Goal: Task Accomplishment & Management: Use online tool/utility

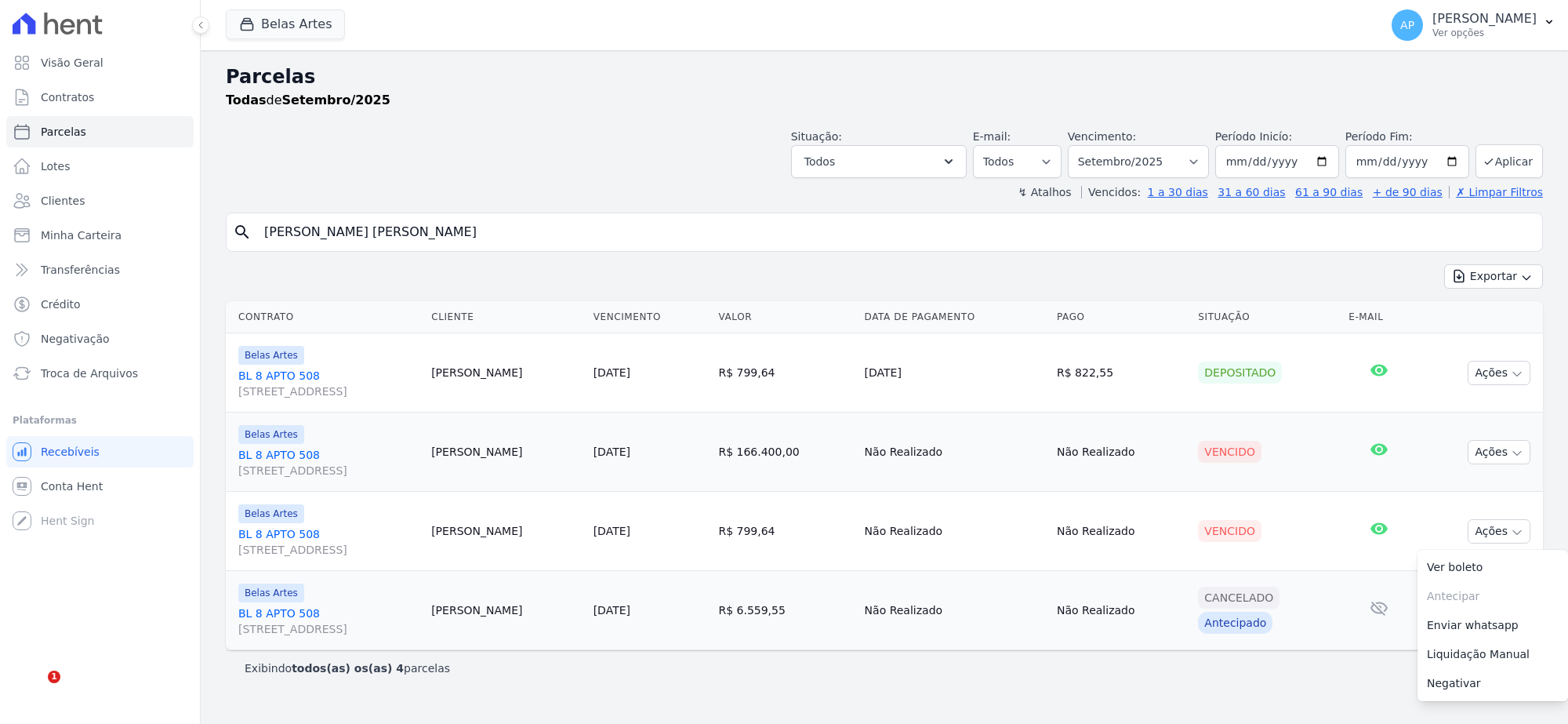
select select
drag, startPoint x: 420, startPoint y: 234, endPoint x: 208, endPoint y: 244, distance: 212.2
click at [114, 236] on div "Visão Geral Contratos Parcelas Lotes Clientes Minha Carteira Transferências Cré…" at bounding box center [784, 362] width 1568 height 724
paste input "duardo Paz de Arruda Osmar"
type input "Eduardo Paz de Arruda Osmar"
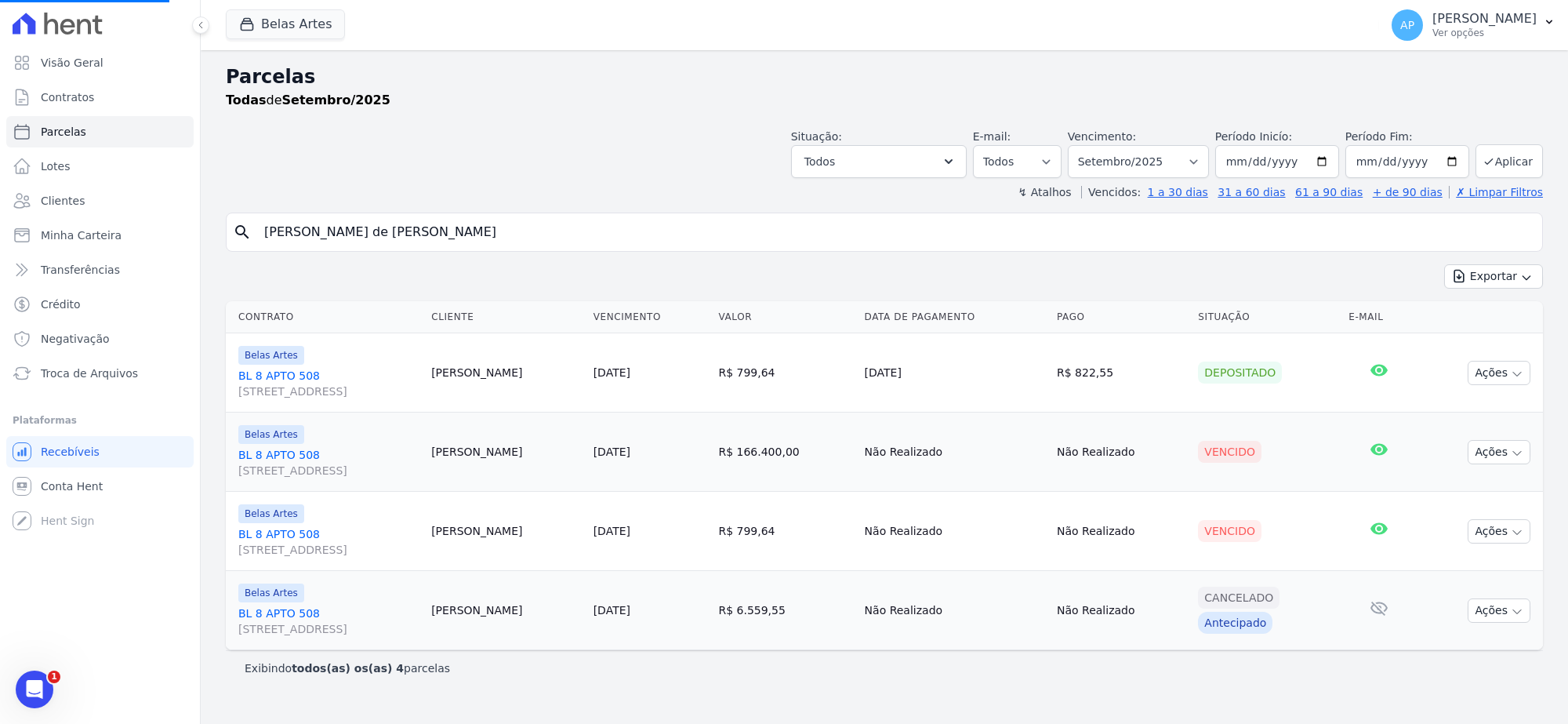
select select
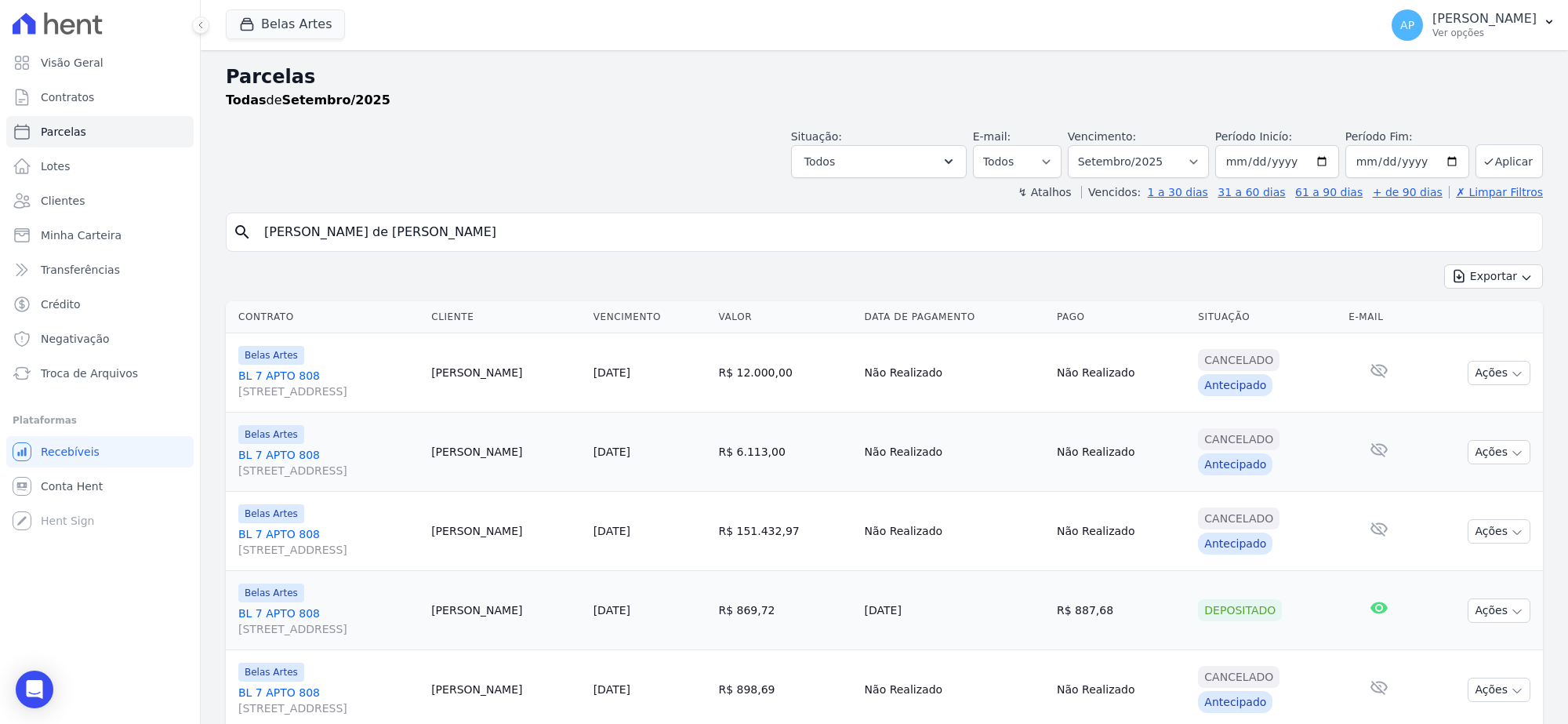
scroll to position [55, 0]
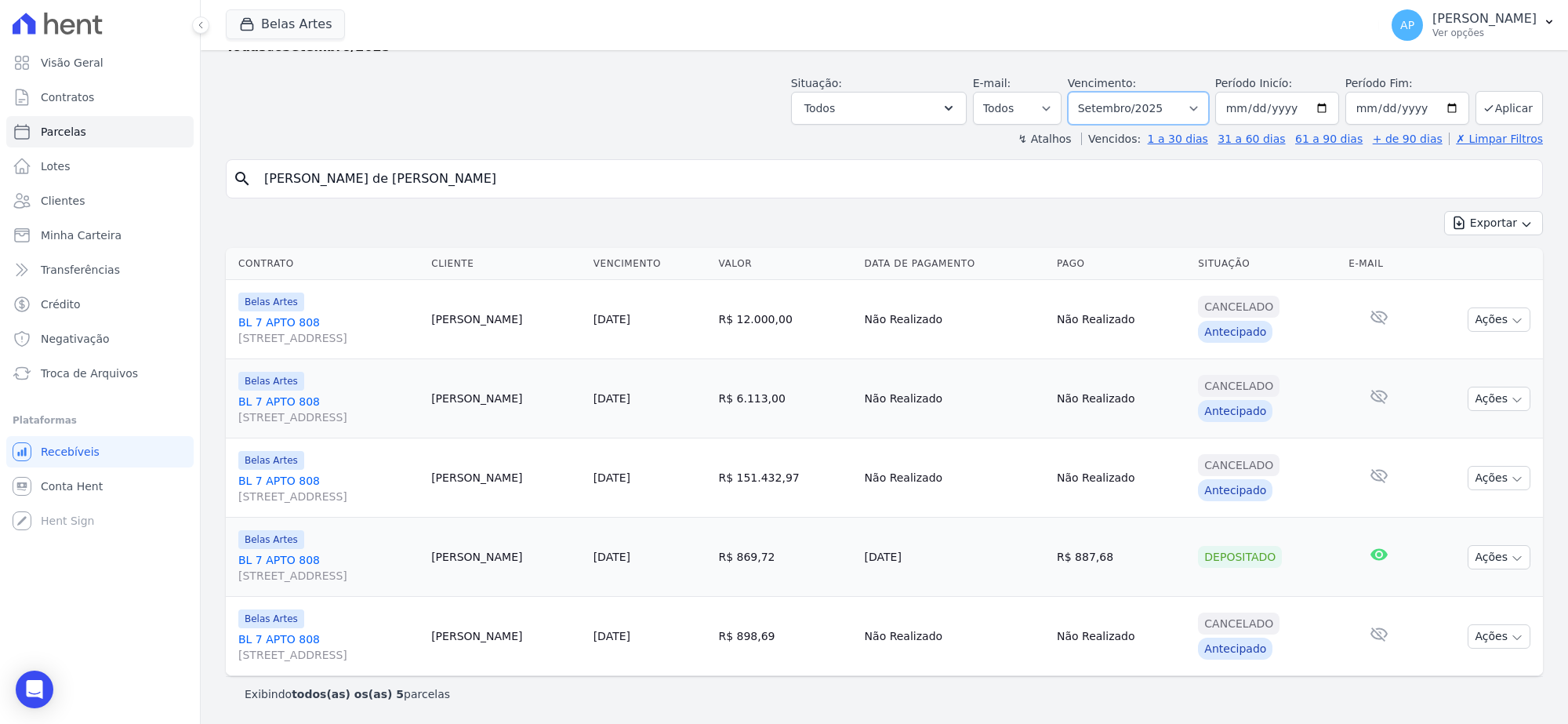
click at [1132, 106] on select "Filtrar por período ──────── Todos os meses Setembro/2022 Outubro/2022 Novembro…" at bounding box center [1138, 109] width 141 height 33
select select "10/2025"
click at [1074, 92] on select "Filtrar por período ──────── Todos os meses Setembro/2022 Outubro/2022 Novembro…" at bounding box center [1138, 109] width 141 height 33
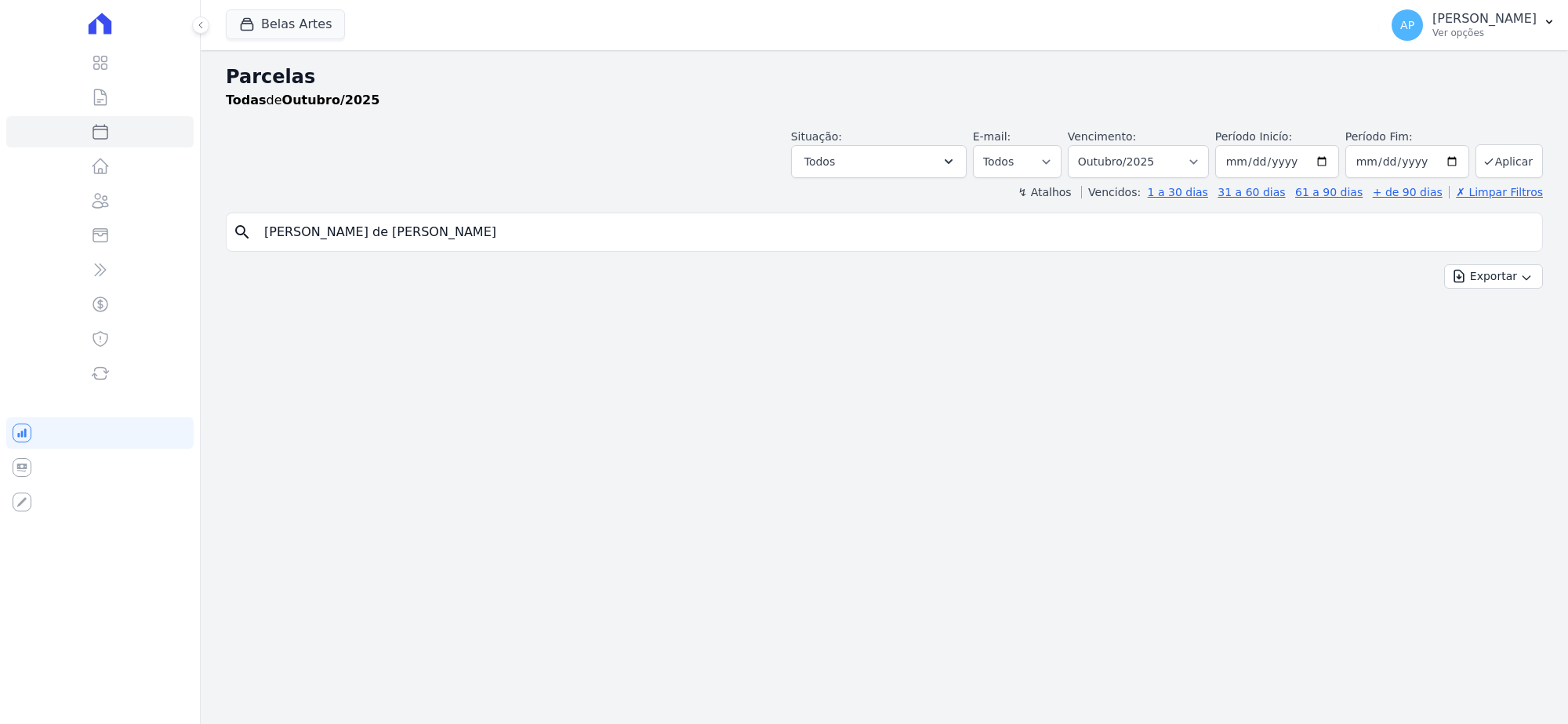
select select
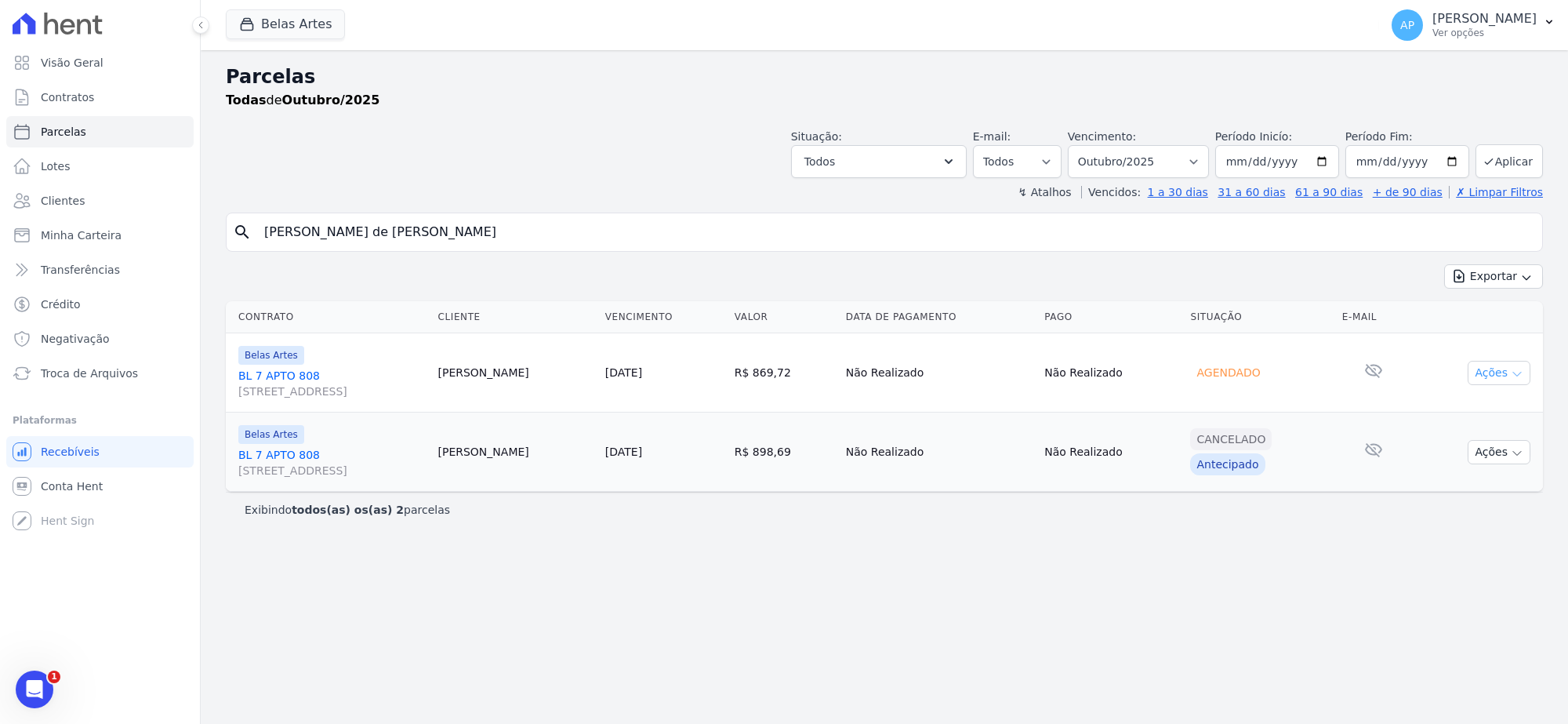
click at [1504, 373] on button "Ações" at bounding box center [1500, 373] width 63 height 25
click at [283, 377] on link "BL 7 APTO 808 Rua 16, 1144, Fortaleza" at bounding box center [331, 384] width 187 height 32
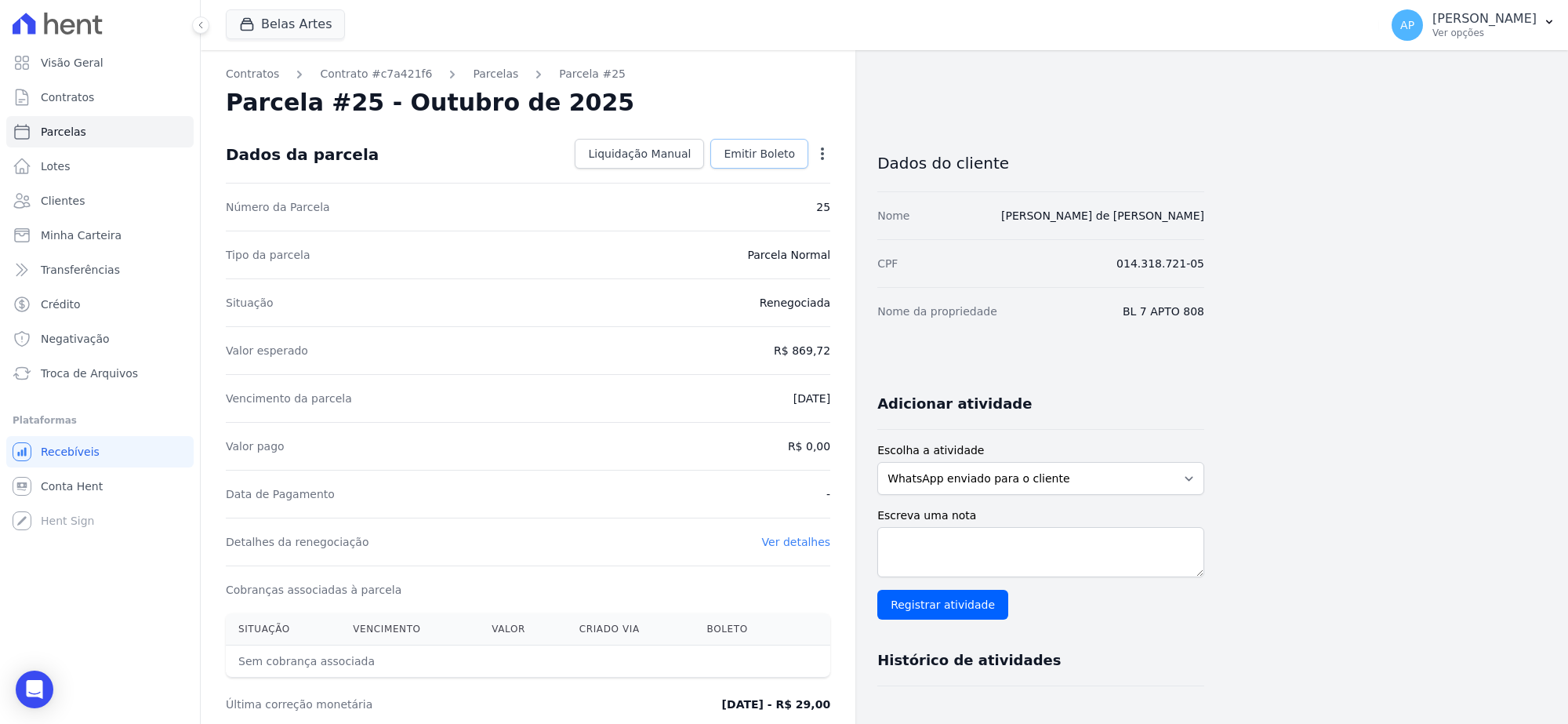
click at [789, 160] on span "Emitir Boleto" at bounding box center [759, 154] width 71 height 16
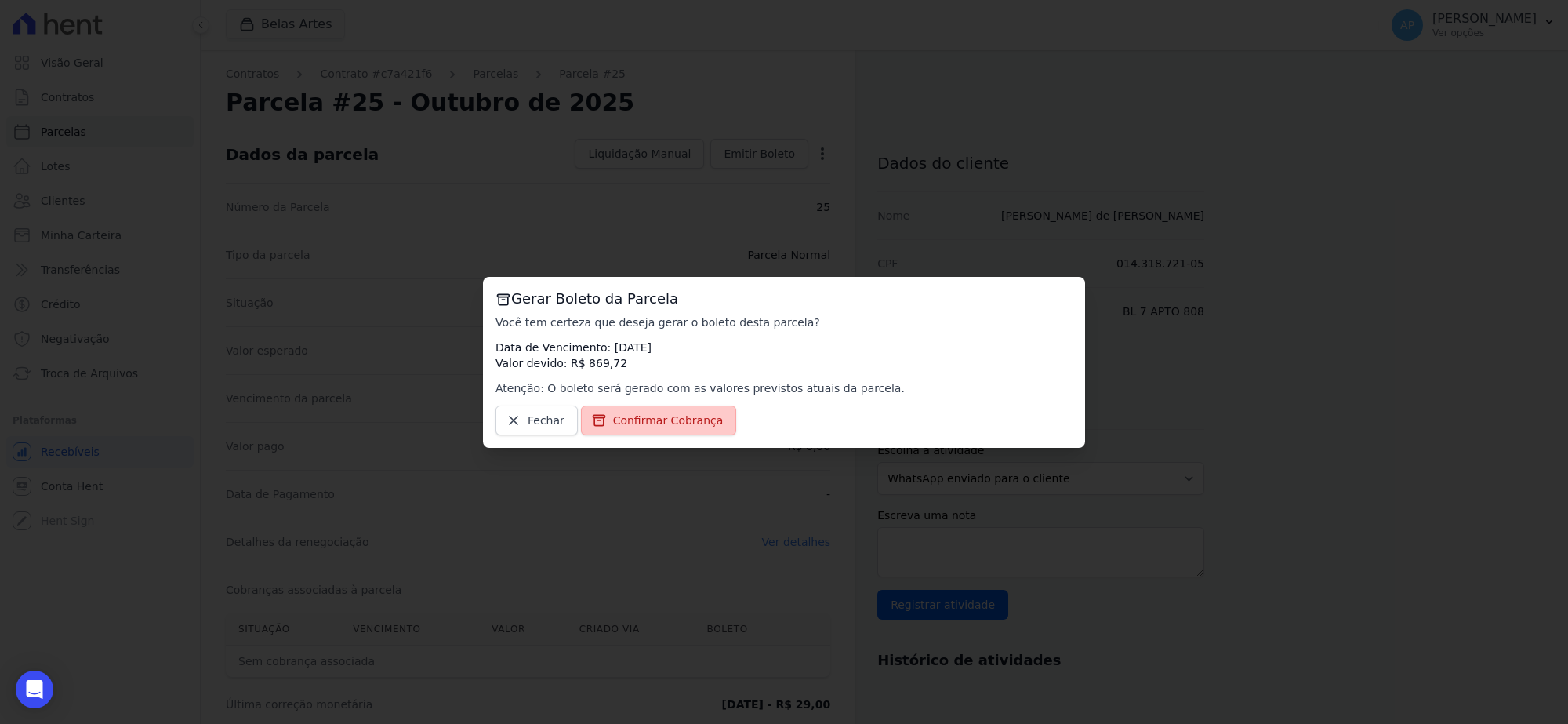
click at [684, 422] on span "Confirmar Cobrança" at bounding box center [668, 421] width 110 height 16
click at [652, 423] on span "Confirmar Cobrança" at bounding box center [668, 421] width 110 height 16
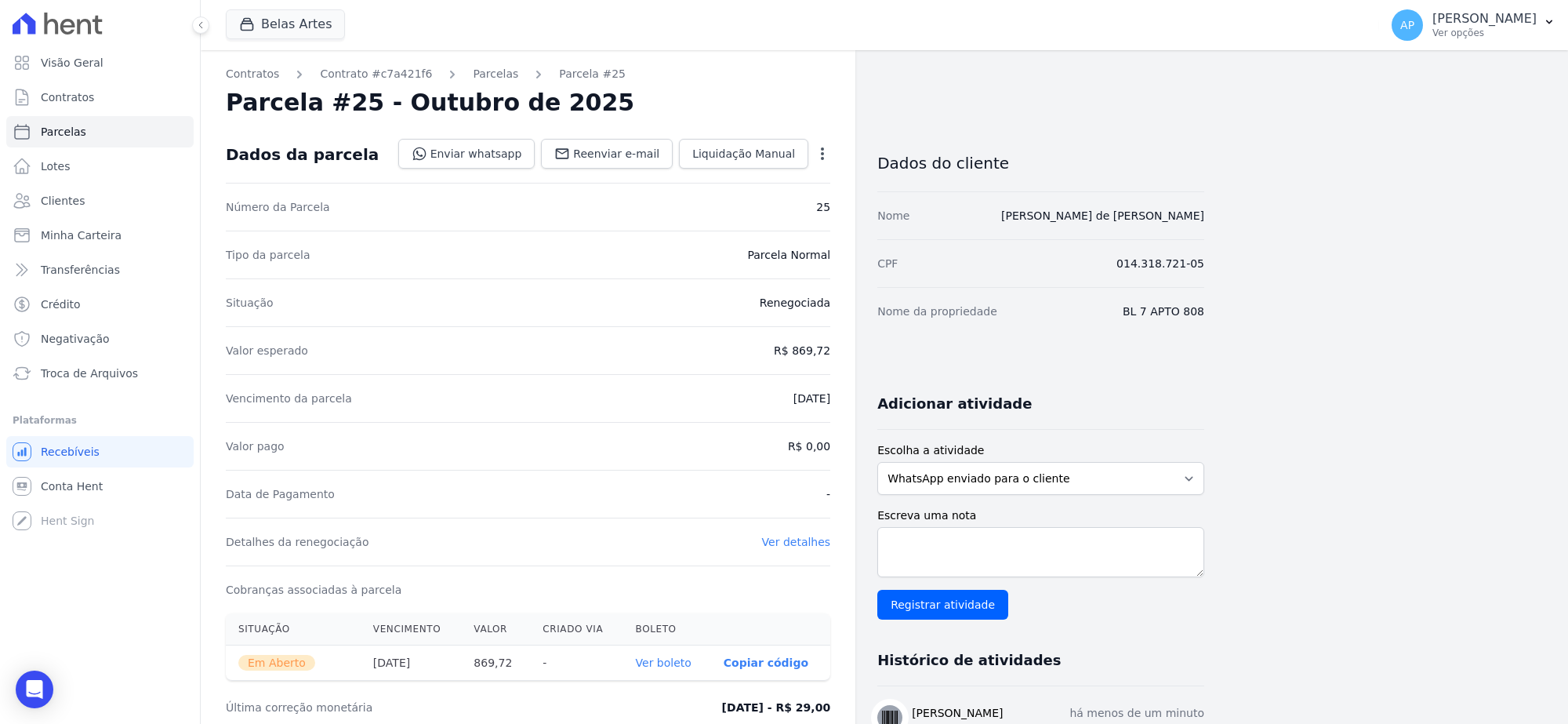
scroll to position [350, 0]
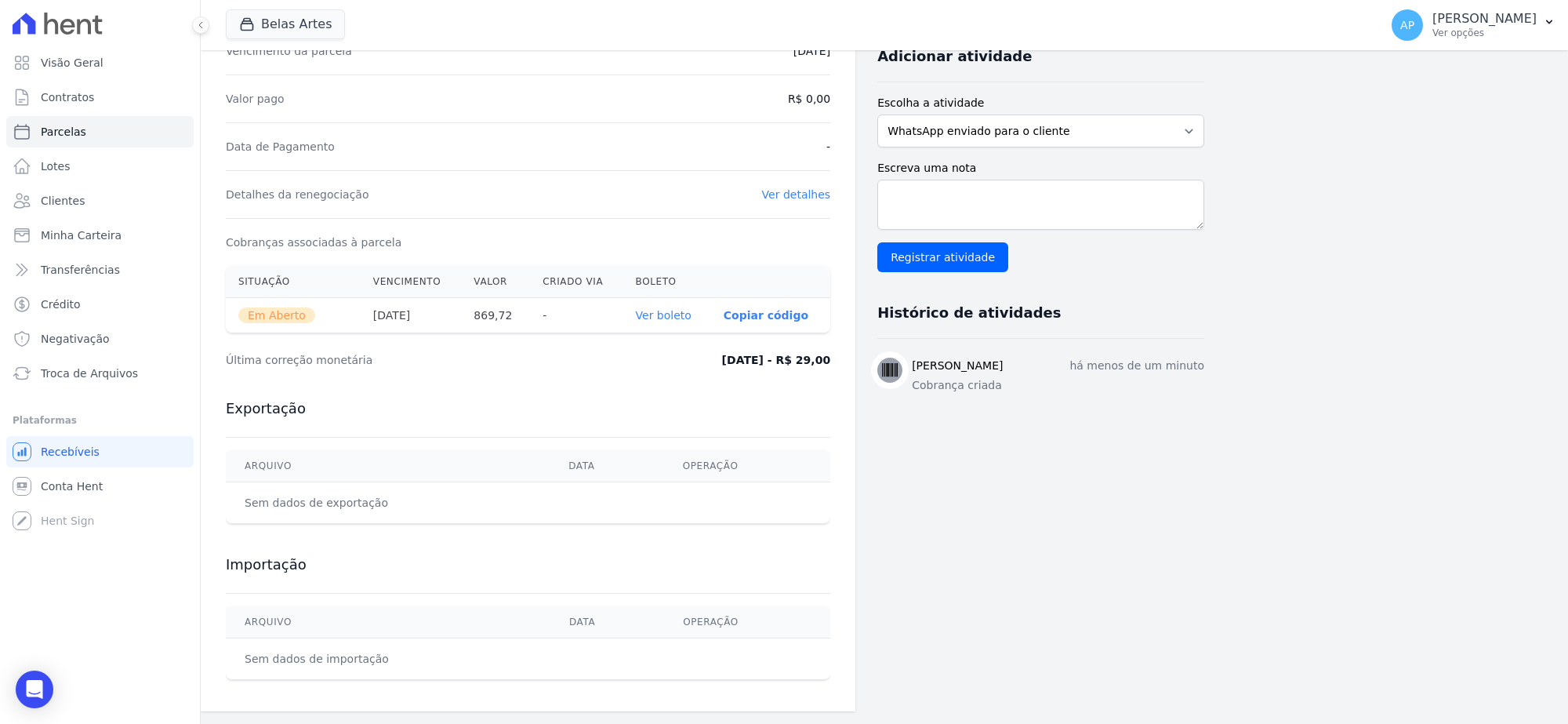
click at [682, 312] on link "Ver boleto" at bounding box center [664, 316] width 56 height 12
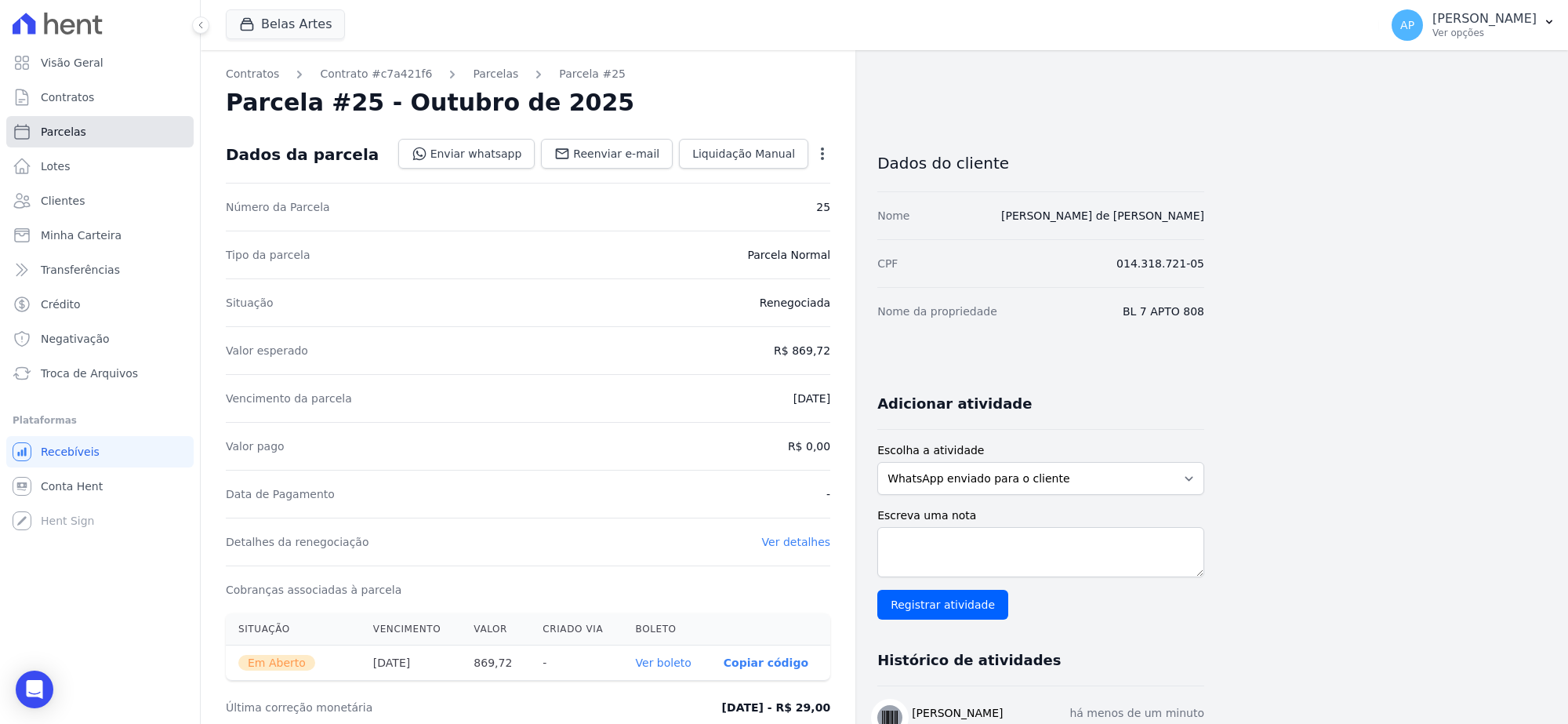
click at [56, 131] on span "Parcelas" at bounding box center [64, 131] width 46 height 16
select select
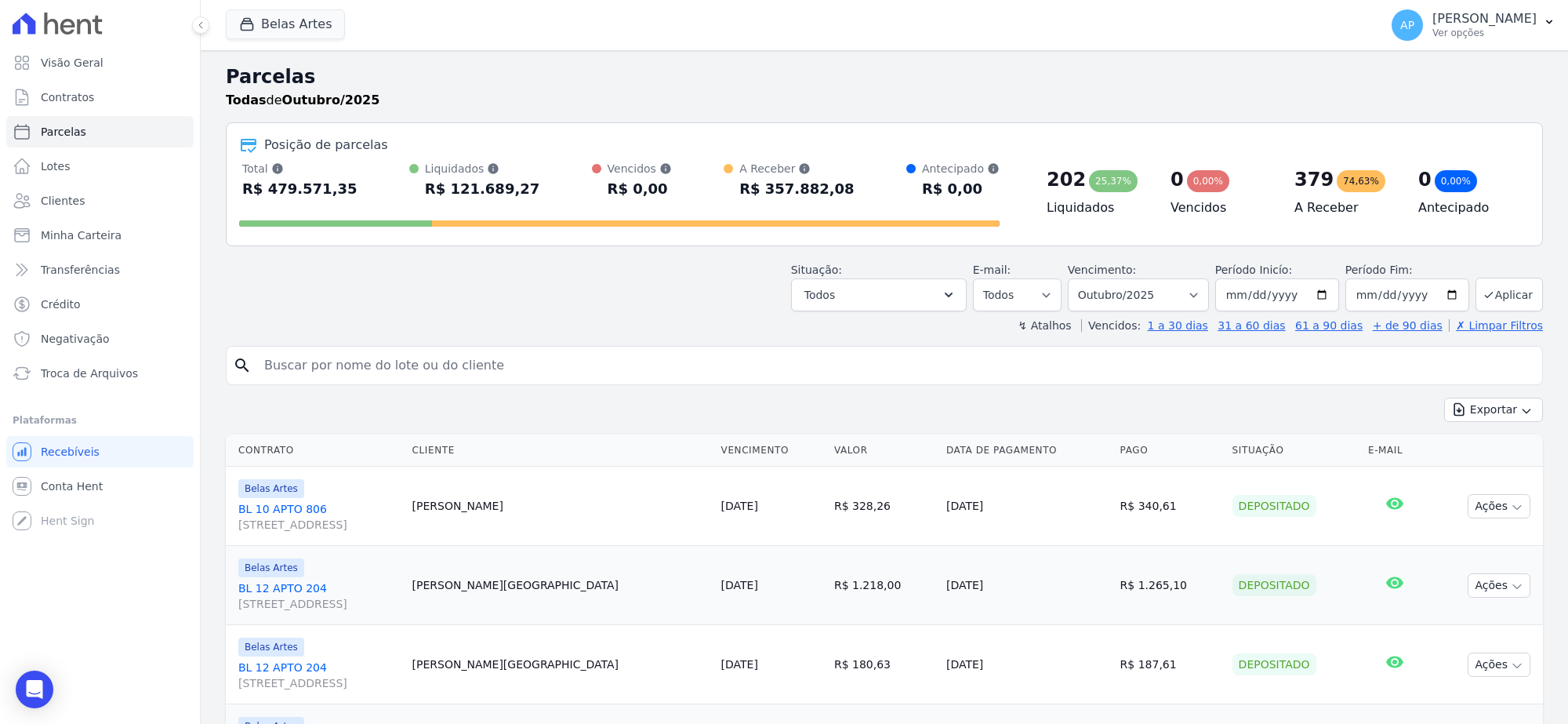
click at [322, 359] on input "search" at bounding box center [895, 366] width 1282 height 32
paste input "Sandro Nepomuceno dos santos"
type input "Sandro Nepomuceno dos santos"
select select
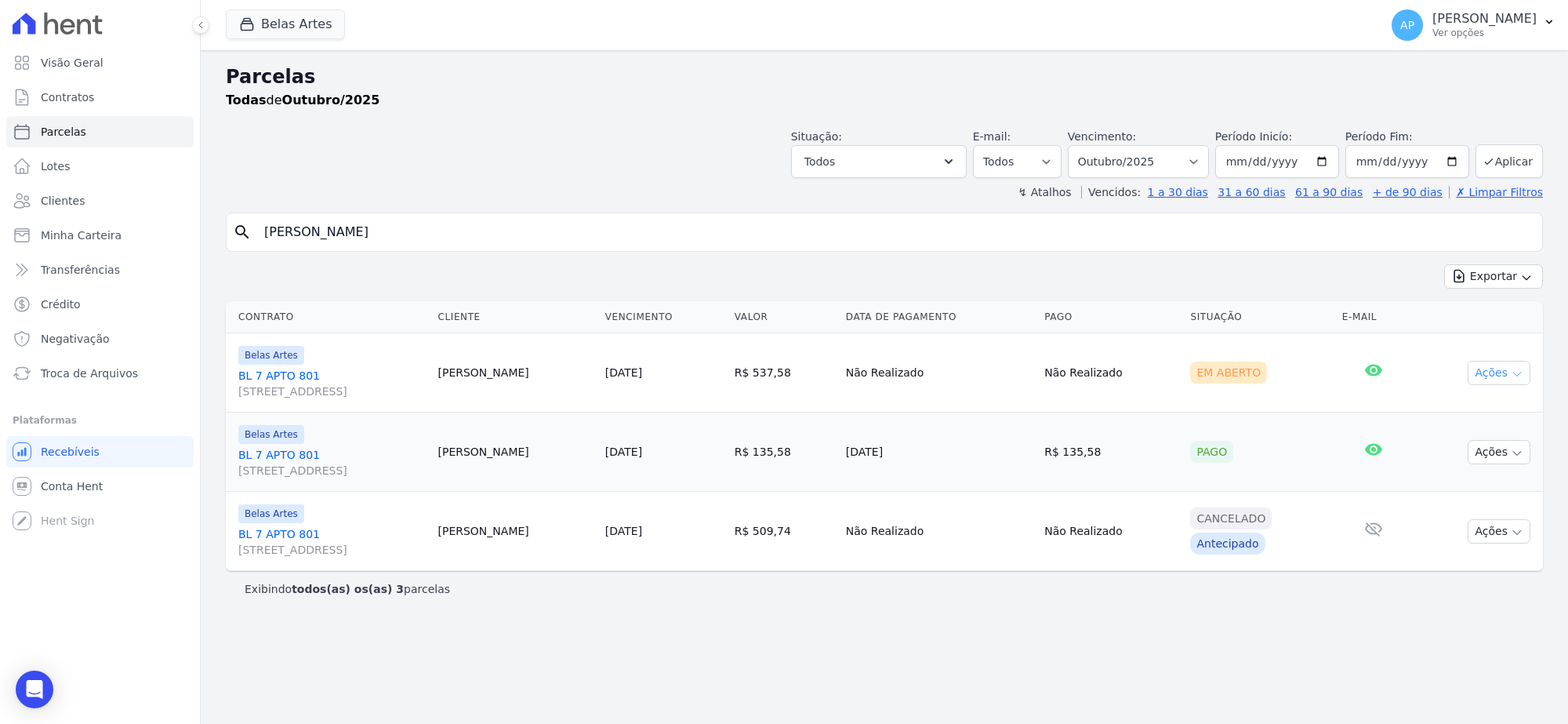
click at [1510, 363] on button "Ações" at bounding box center [1500, 373] width 63 height 25
click at [1479, 404] on link "Ver boleto" at bounding box center [1494, 408] width 151 height 29
drag, startPoint x: 470, startPoint y: 233, endPoint x: 0, endPoint y: 222, distance: 470.1
click at [0, 222] on div "Visão Geral Contratos Parcelas Lotes Clientes Minha Carteira Transferências Cré…" at bounding box center [784, 362] width 1568 height 724
paste input "Deyvison Ramos de Lima"
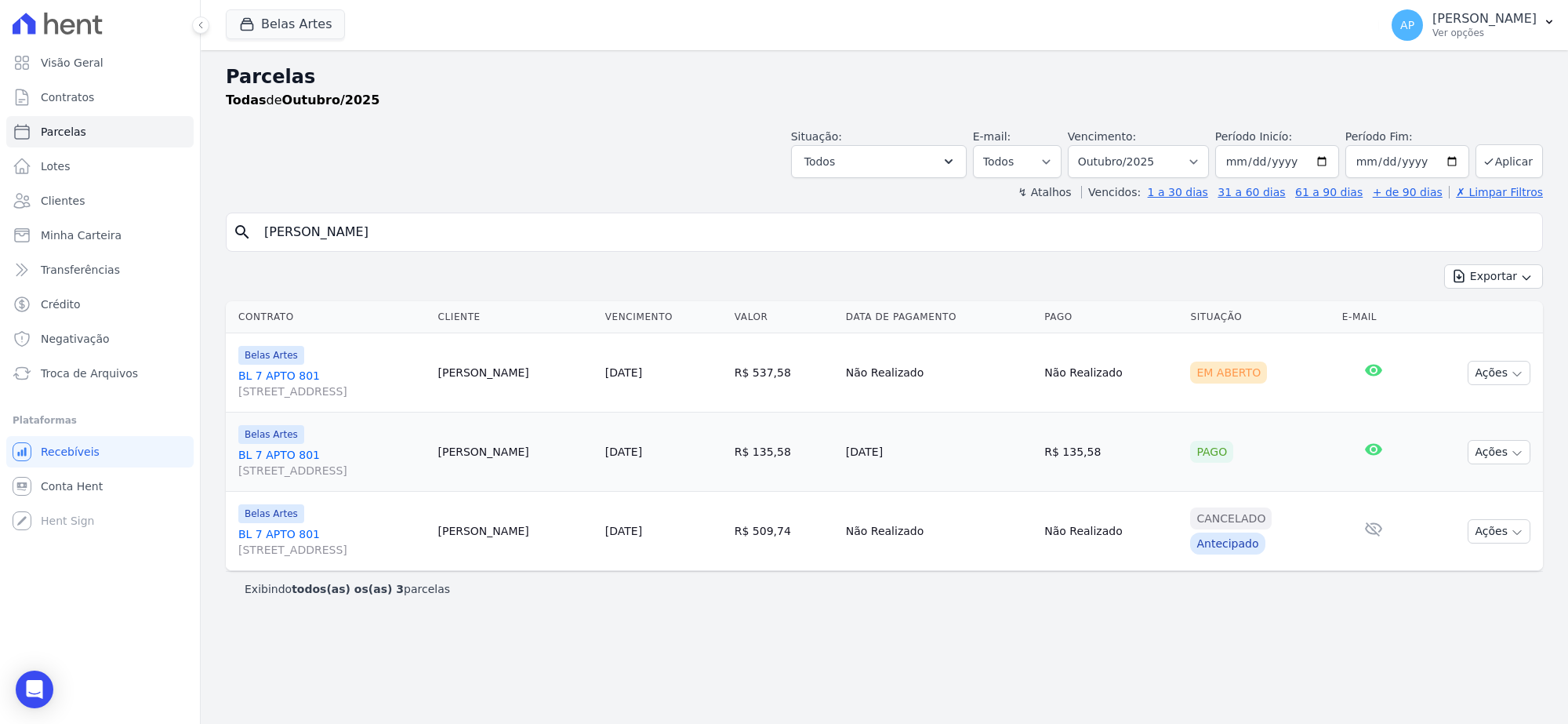
type input "Deyvison Ramos de Lima"
select select
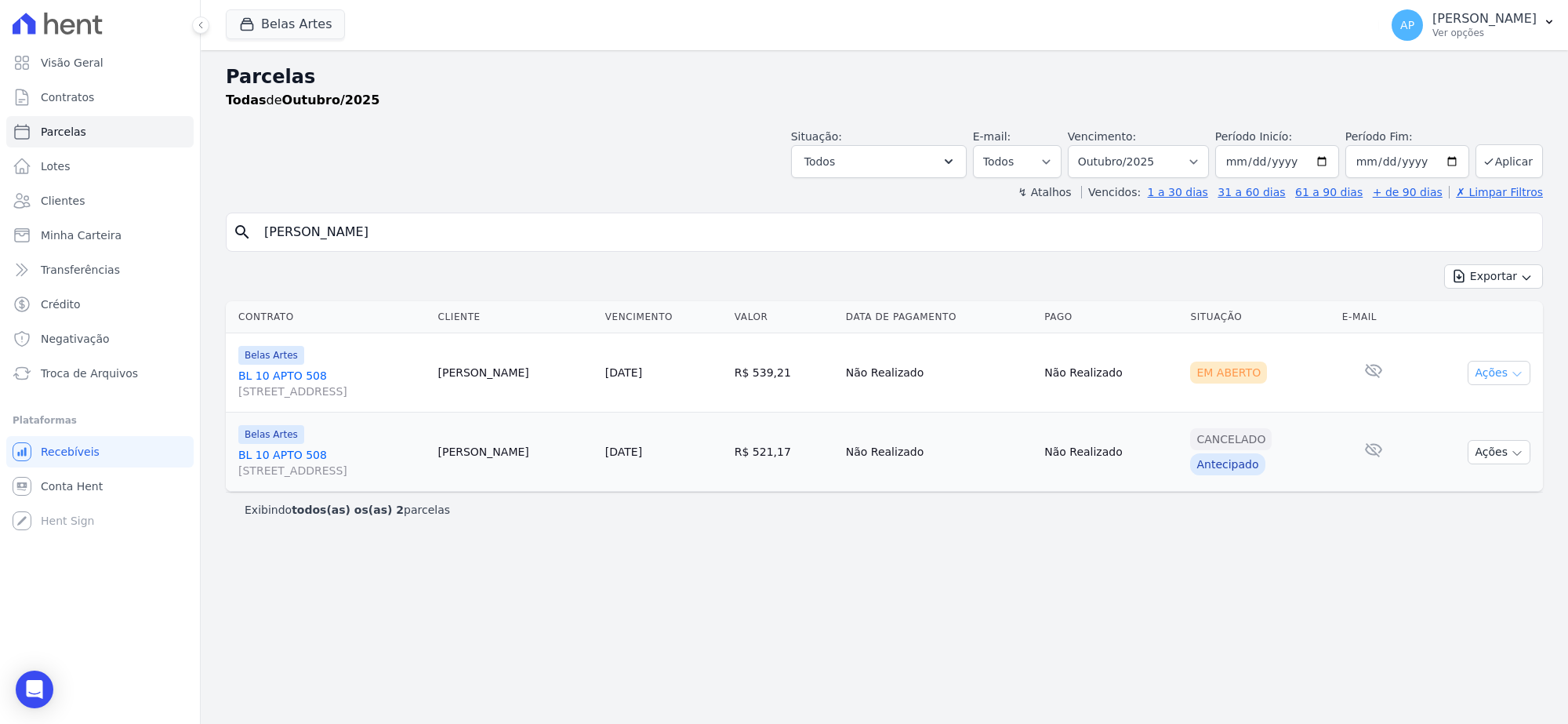
click at [1508, 379] on button "Ações" at bounding box center [1500, 373] width 63 height 25
click at [1487, 404] on link "Ver boleto" at bounding box center [1494, 408] width 151 height 29
click at [100, 373] on span "Troca de Arquivos" at bounding box center [89, 373] width 97 height 16
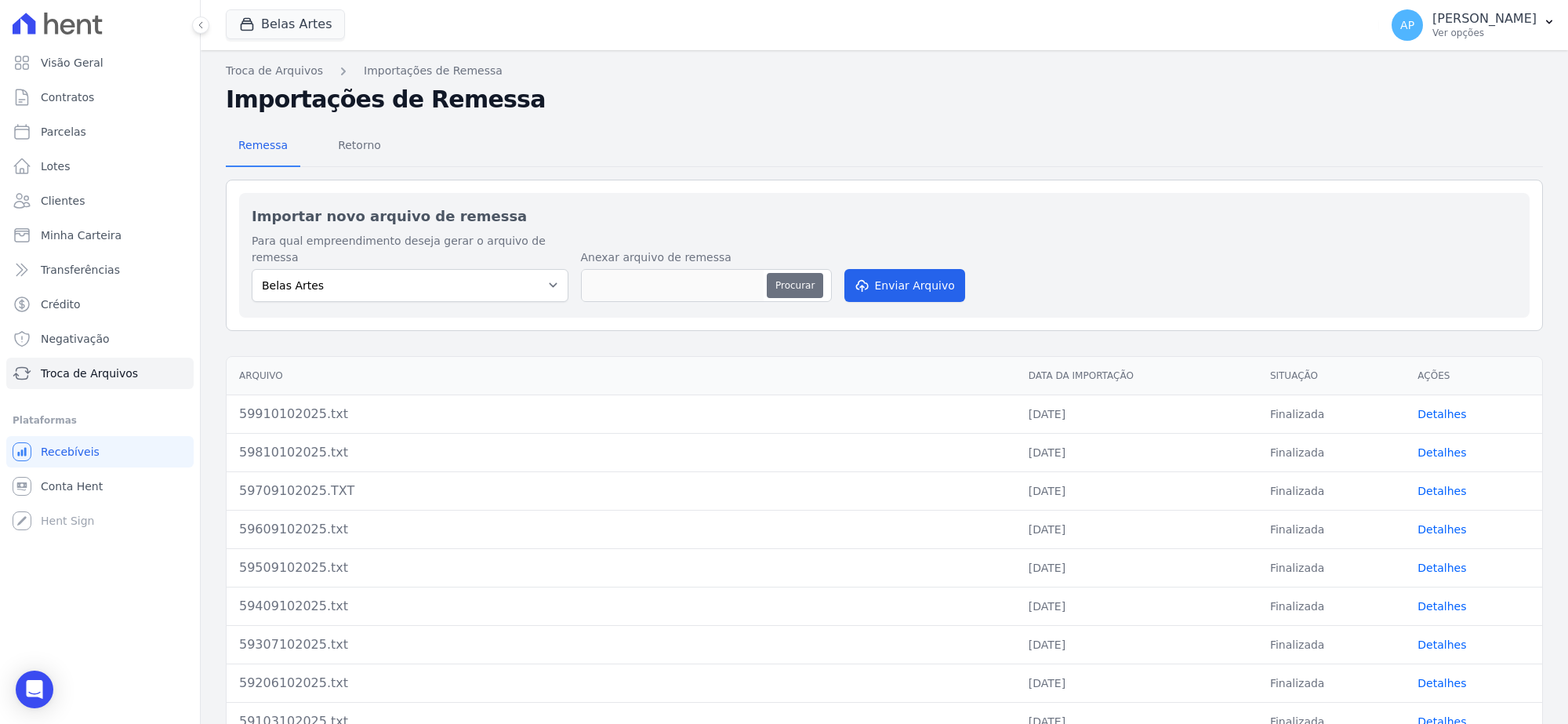
click at [789, 273] on button "Procurar" at bounding box center [795, 286] width 56 height 25
type input "60010102025.txt"
click at [879, 274] on button "Enviar Arquivo" at bounding box center [905, 286] width 121 height 33
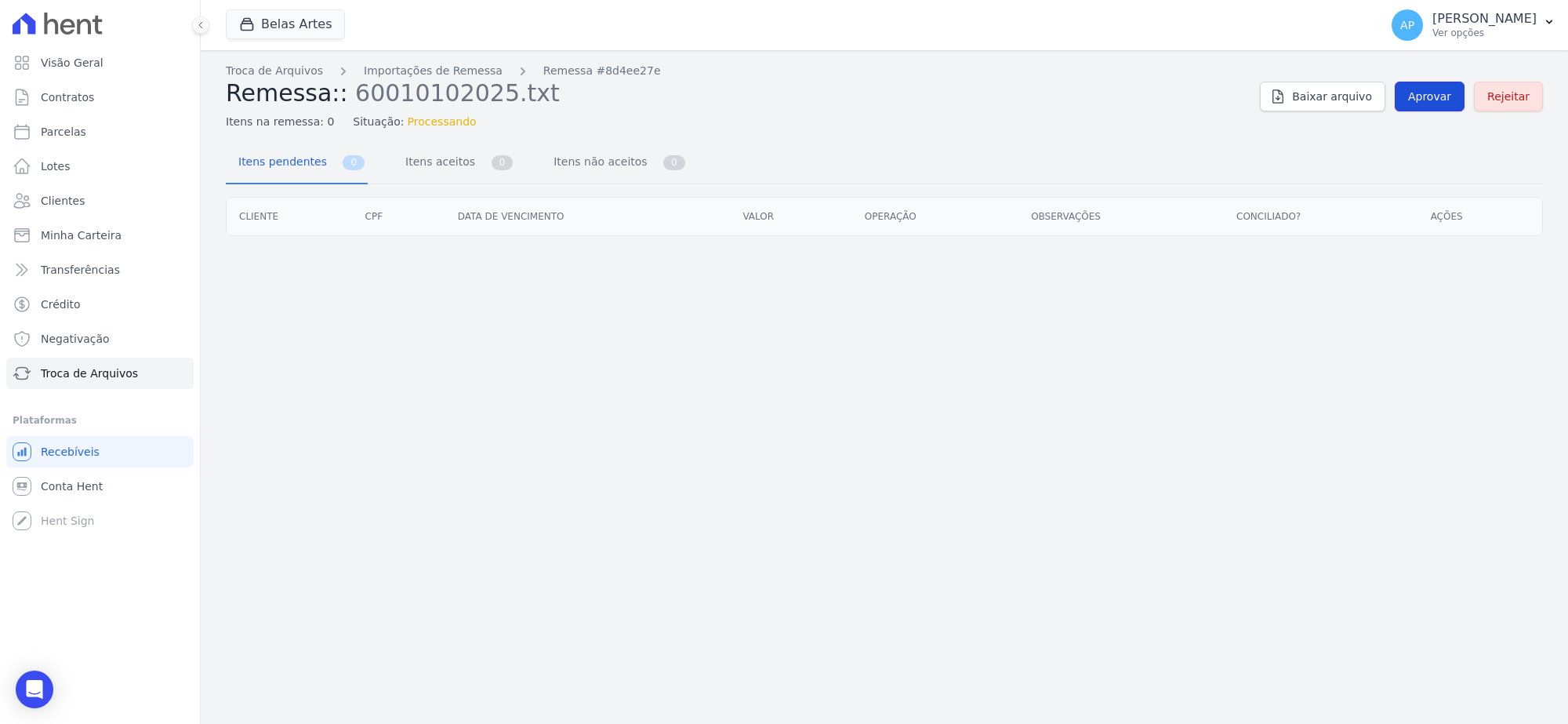
click at [1429, 84] on link "Aprovar" at bounding box center [1430, 96] width 70 height 30
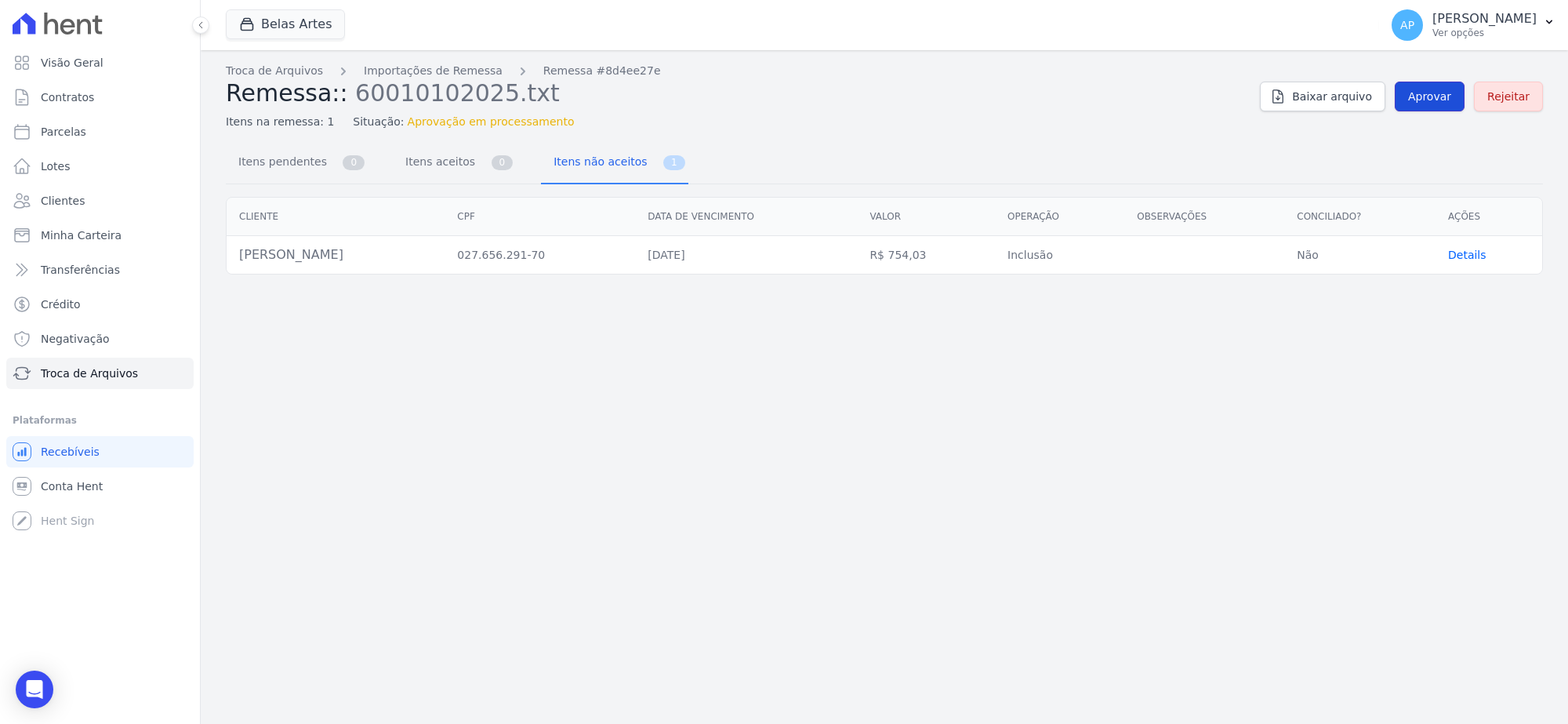
click at [1427, 95] on span "Aprovar" at bounding box center [1430, 96] width 43 height 16
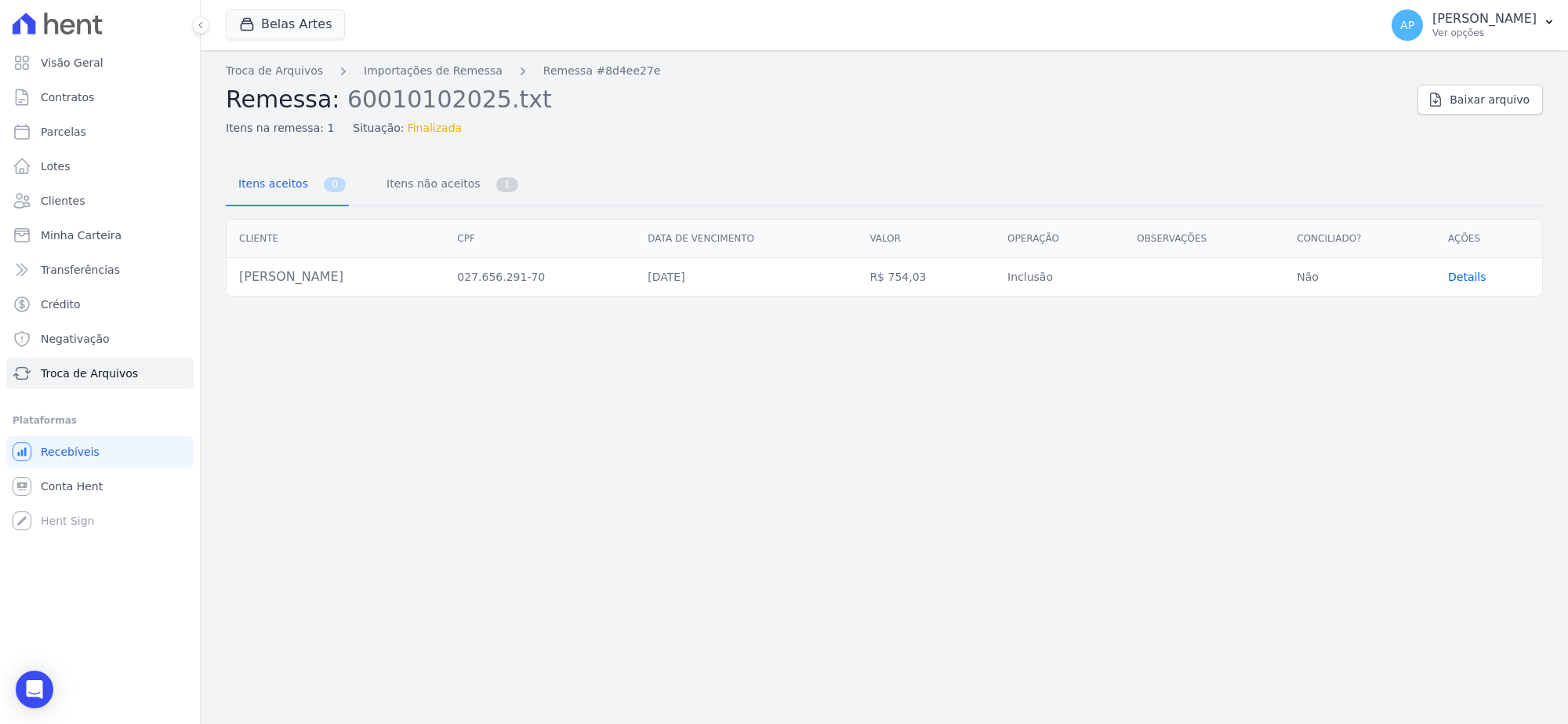
click at [1465, 273] on span "Details" at bounding box center [1467, 277] width 39 height 12
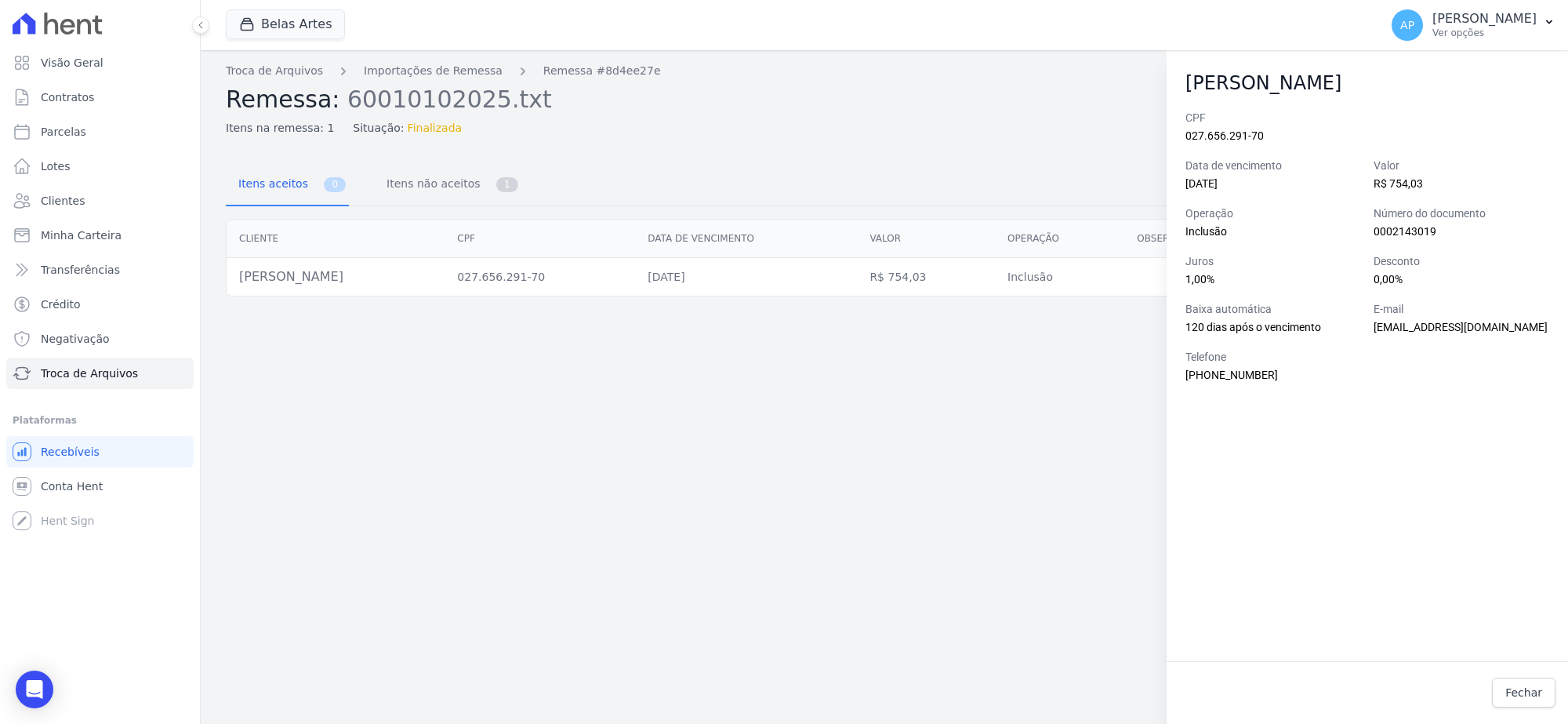
click at [945, 355] on div "Troca de Arquivos Importações de Remessa Remessa #8d4ee27e Remessa: 60010102025…" at bounding box center [884, 387] width 1367 height 674
click at [1538, 692] on span "Fechar" at bounding box center [1524, 693] width 37 height 16
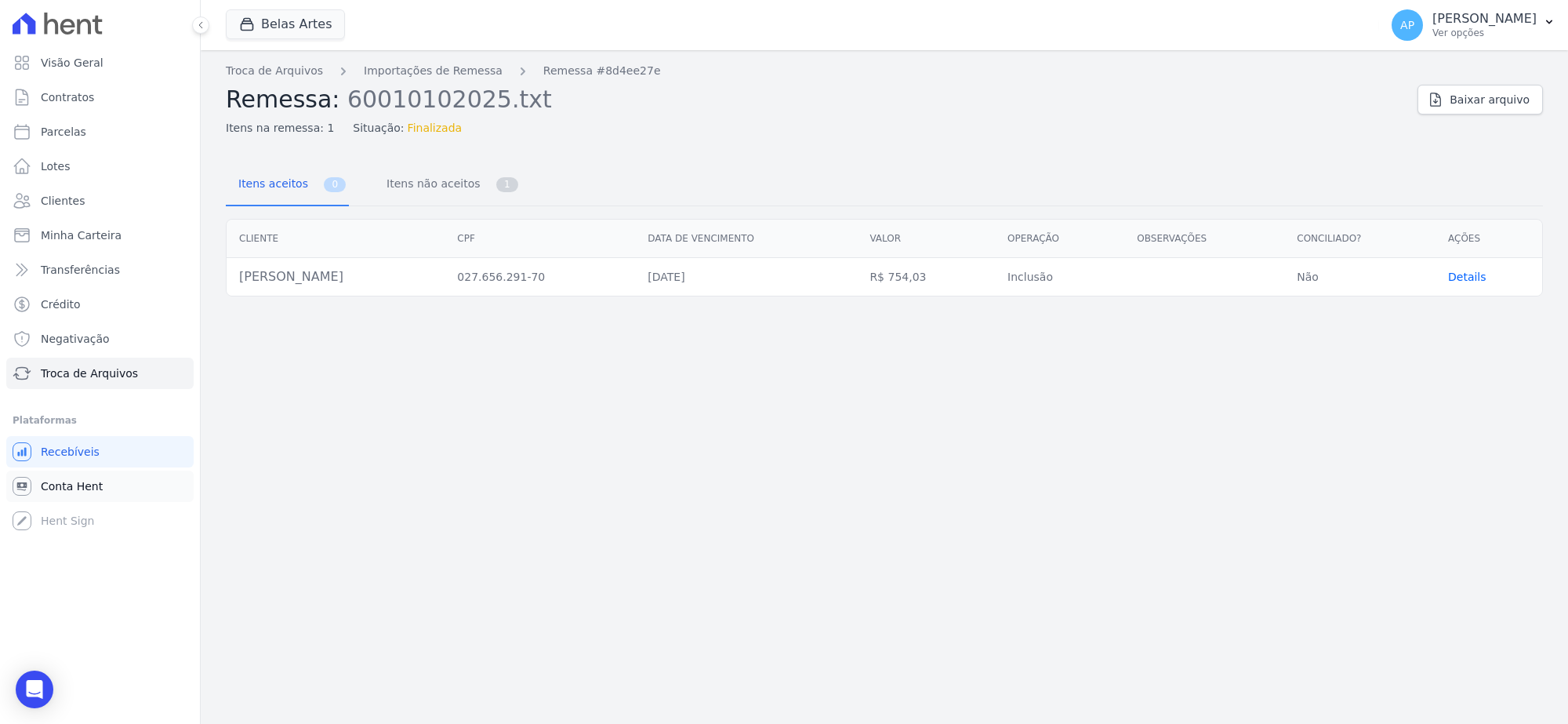
click at [69, 485] on span "Conta Hent" at bounding box center [72, 486] width 62 height 16
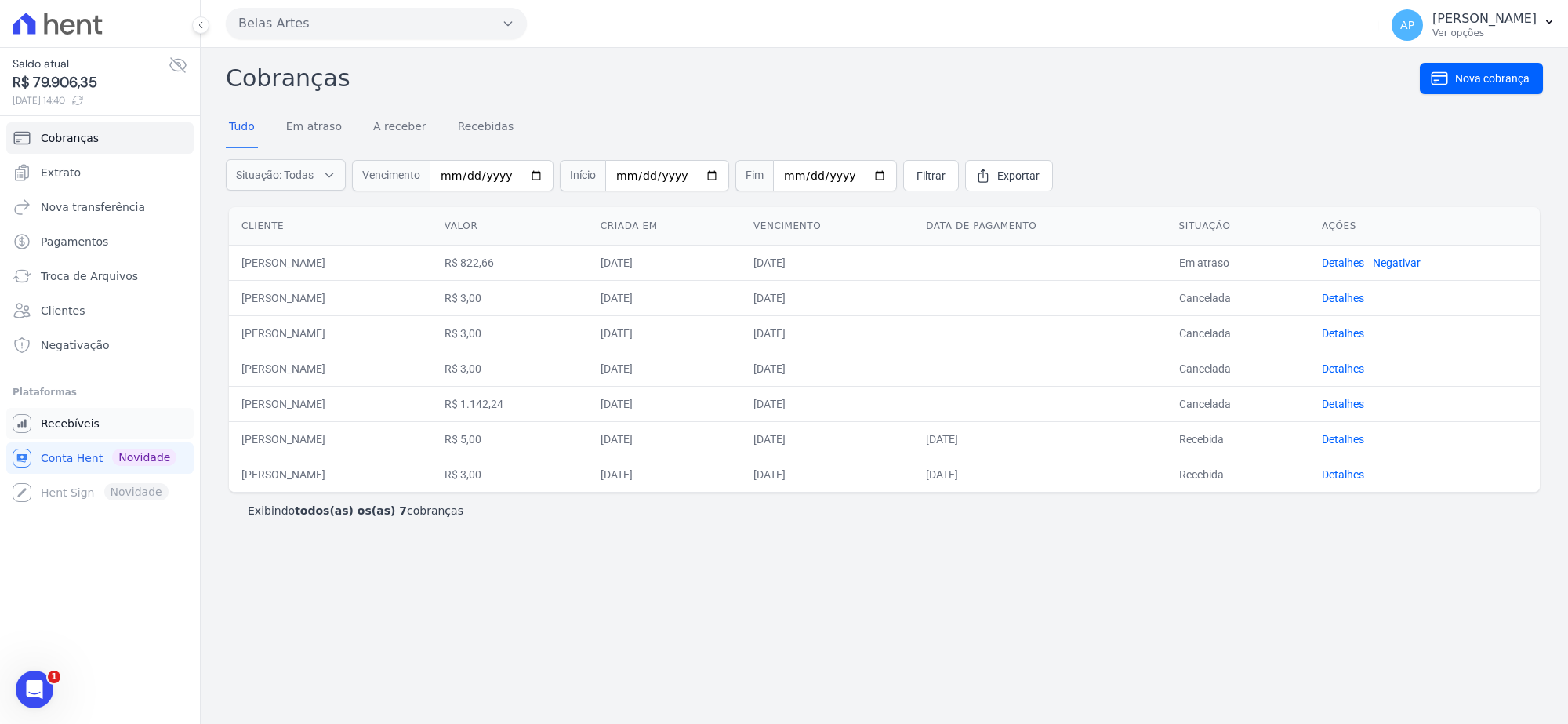
click at [60, 425] on span "Recebíveis" at bounding box center [70, 423] width 59 height 16
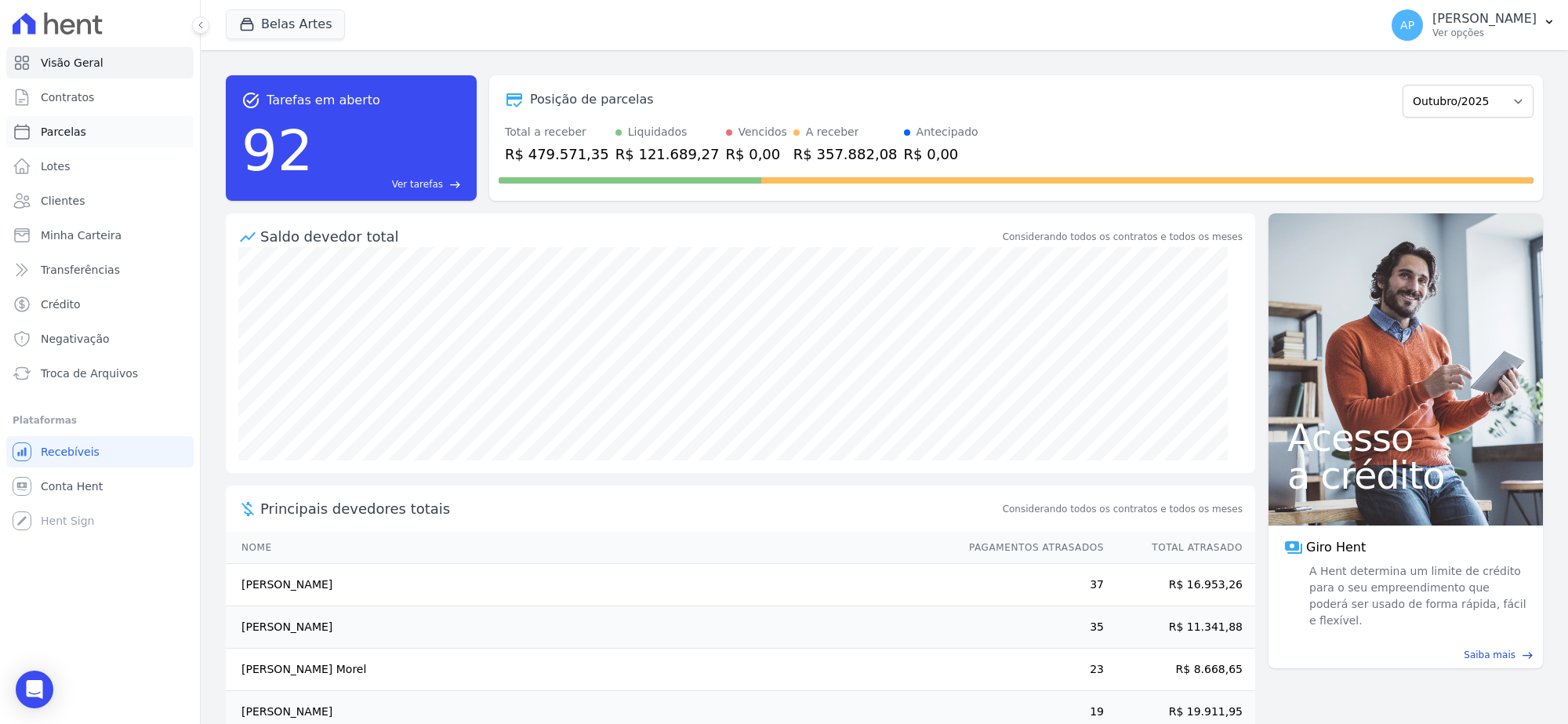
click at [69, 127] on span "Parcelas" at bounding box center [64, 131] width 46 height 16
select select
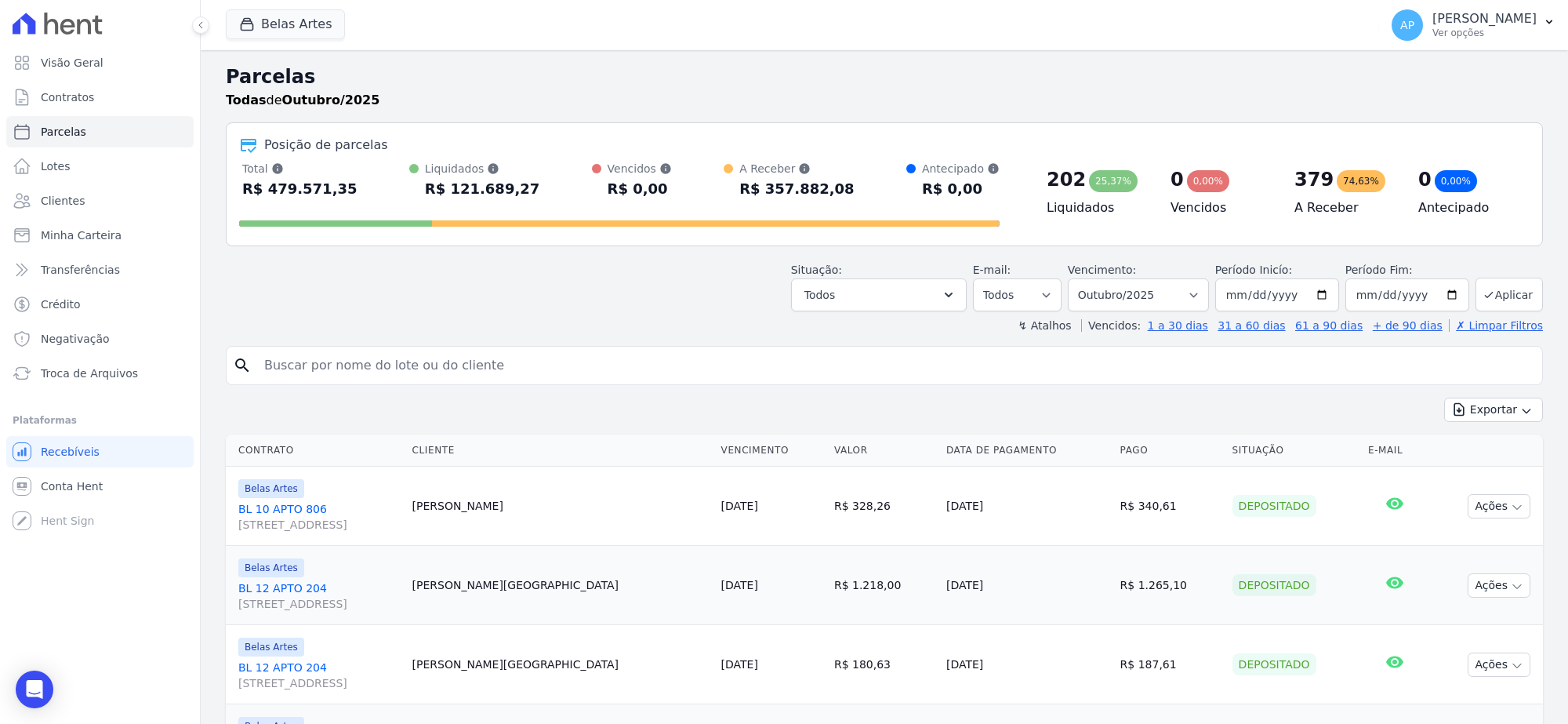
click at [512, 365] on input "search" at bounding box center [895, 366] width 1282 height 32
paste input "[PERSON_NAME]"
type input "[PERSON_NAME]"
select select
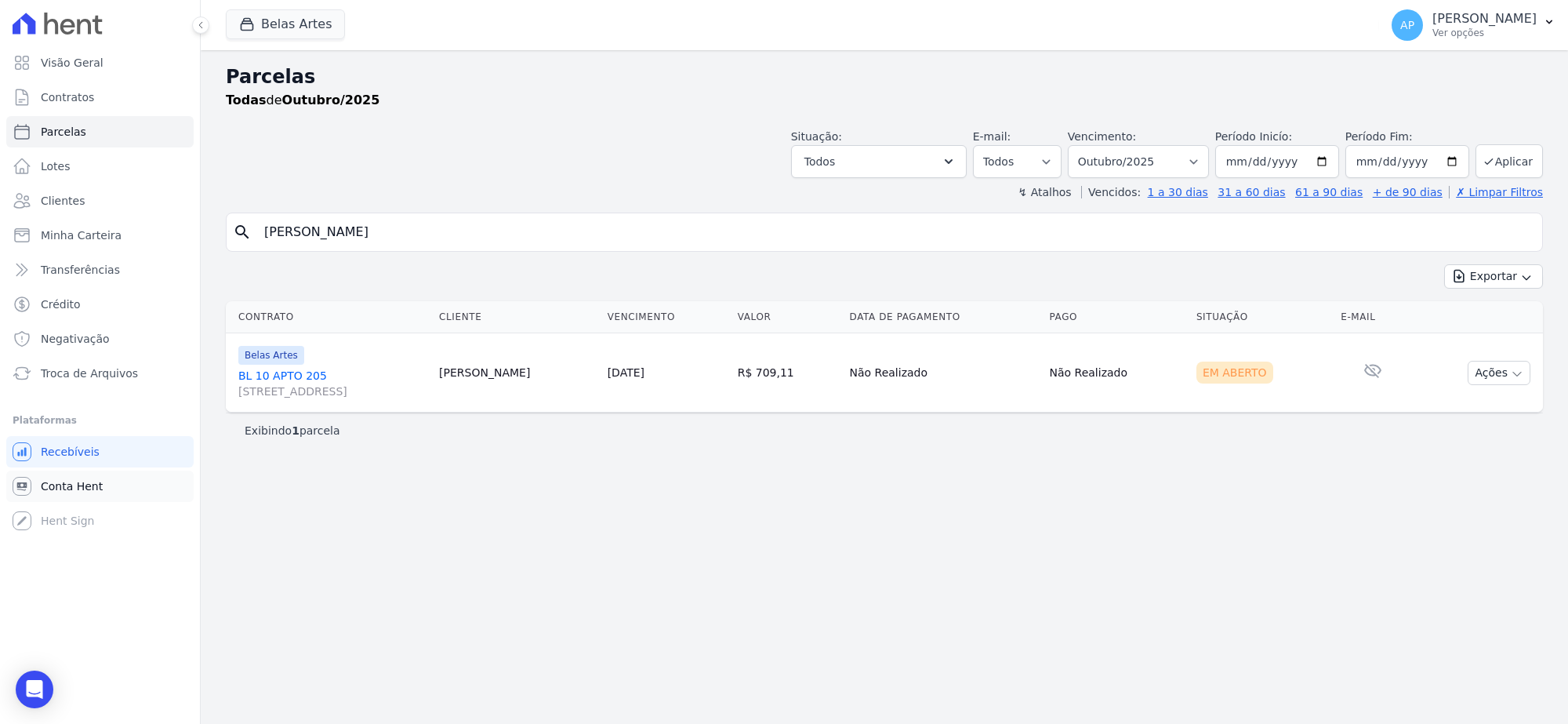
click at [80, 489] on span "Conta Hent" at bounding box center [72, 486] width 62 height 16
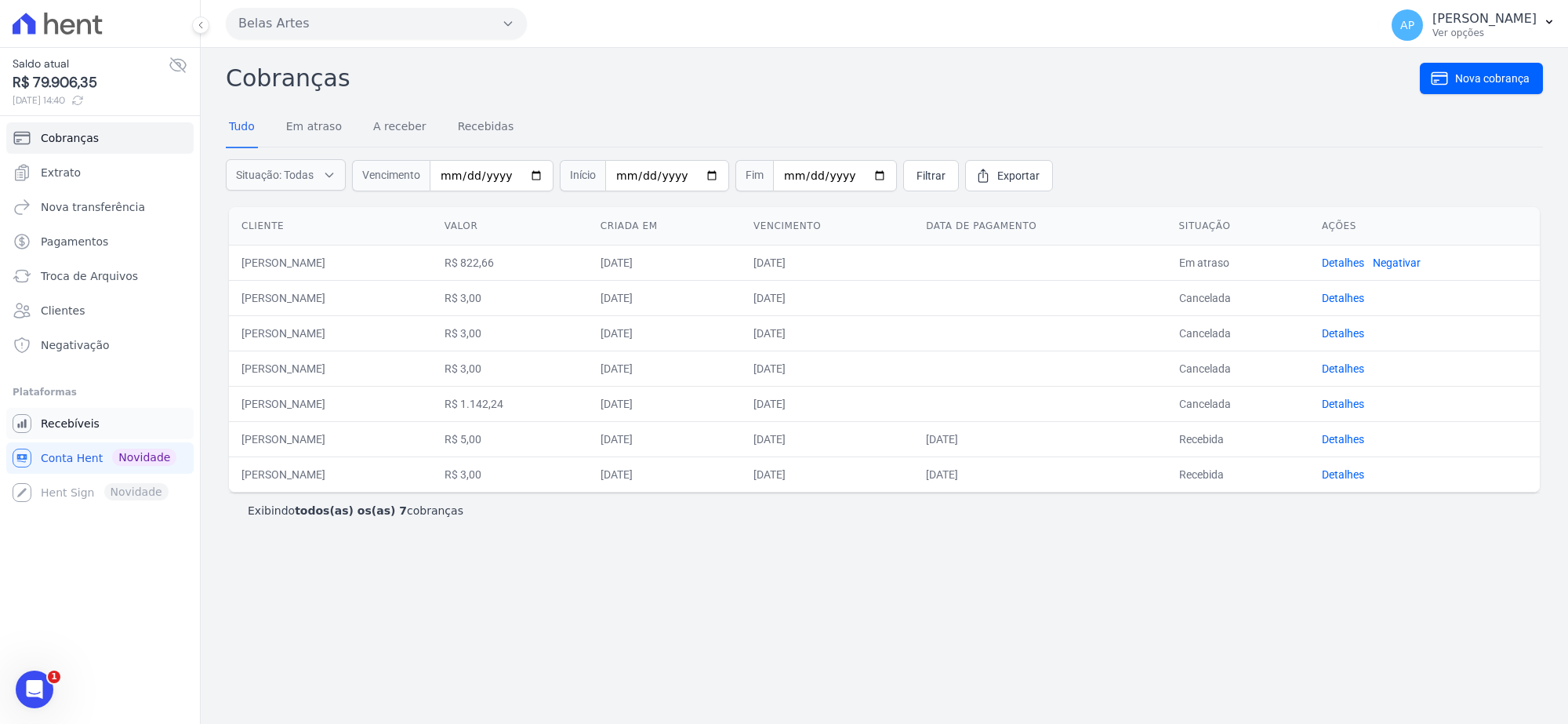
click at [74, 421] on span "Recebíveis" at bounding box center [70, 423] width 59 height 16
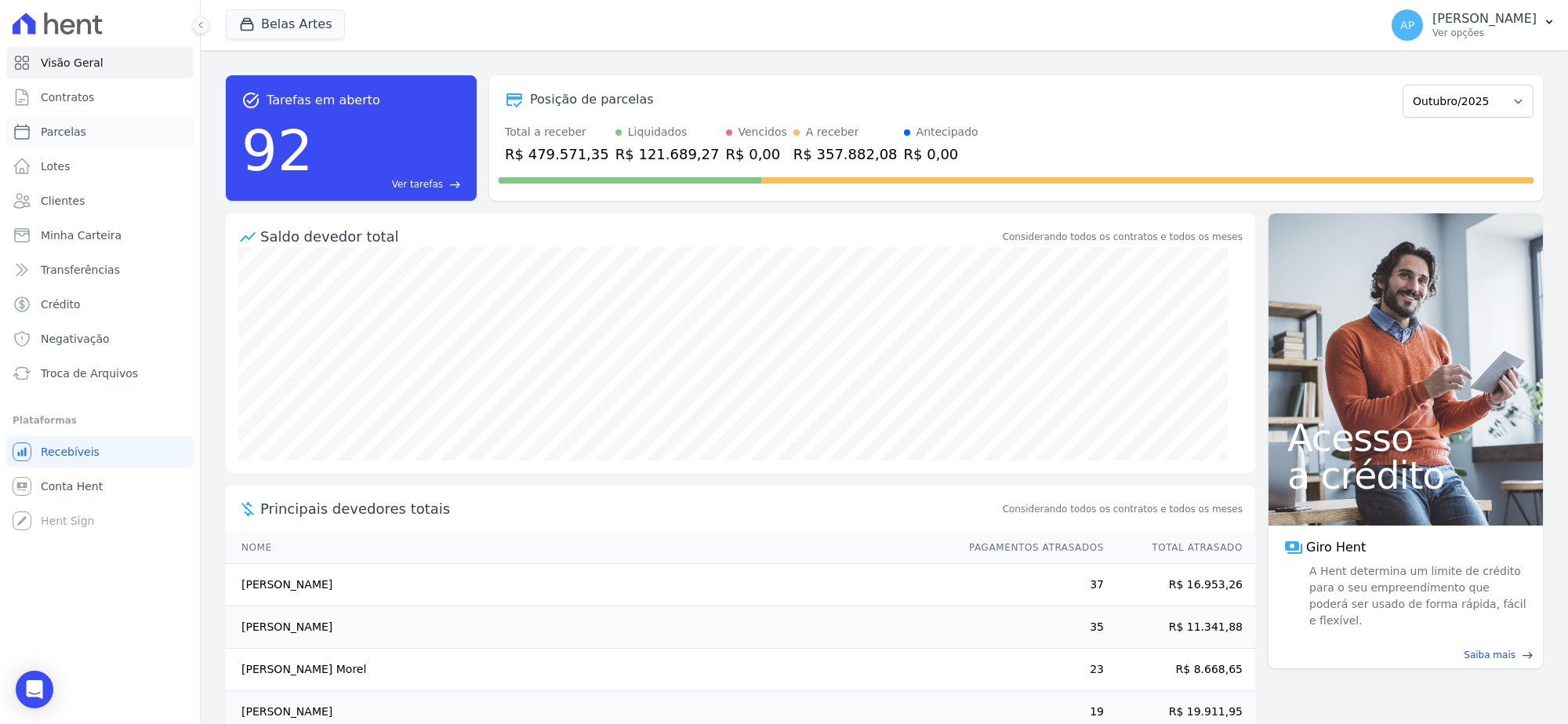
click at [79, 126] on span "Parcelas" at bounding box center [64, 131] width 46 height 16
select select
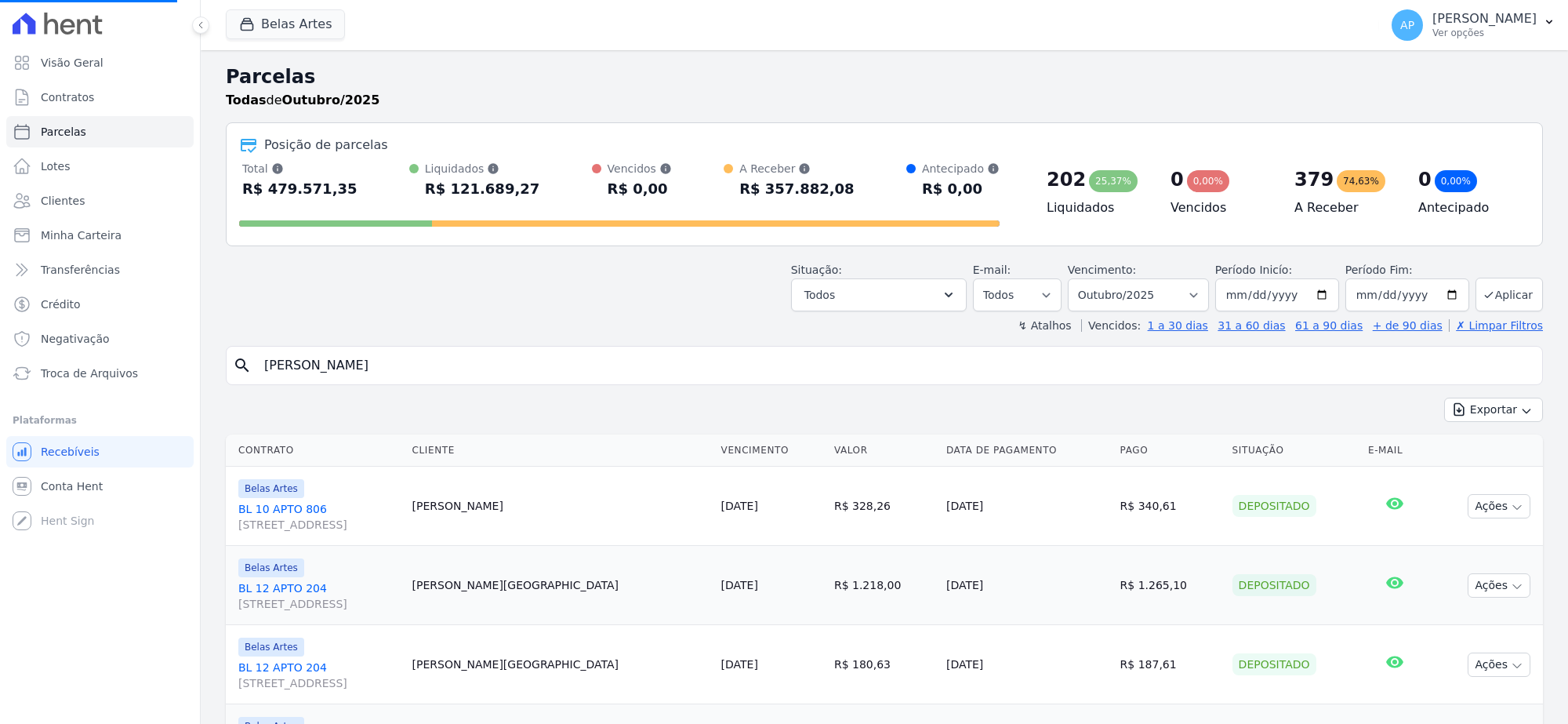
select select
click at [1123, 295] on select "Filtrar por período ──────── Todos os meses Setembro/2022 Outubro/2022 Novembro…" at bounding box center [1138, 295] width 141 height 33
select select "09/2025"
click at [1074, 279] on select "Filtrar por período ──────── Todos os meses Setembro/2022 Outubro/2022 Novembro…" at bounding box center [1138, 295] width 141 height 33
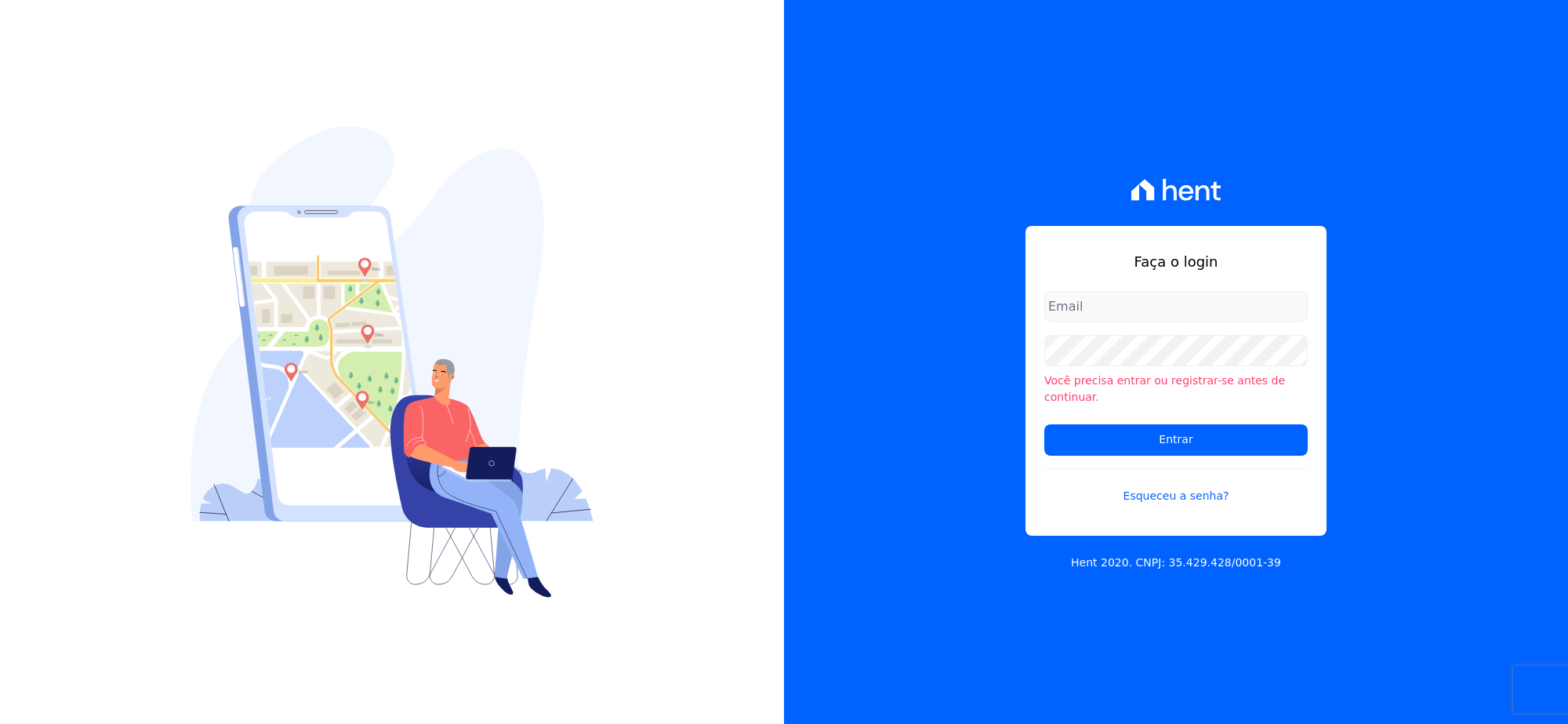
click at [1153, 323] on input "email" at bounding box center [1176, 307] width 264 height 32
type input "rh@cesariengenharia.com.br"
click at [939, 371] on div "Faça o login rh@cesariengenharia.com.br Você precisa entrar ou registrar-se ant…" at bounding box center [1176, 362] width 784 height 724
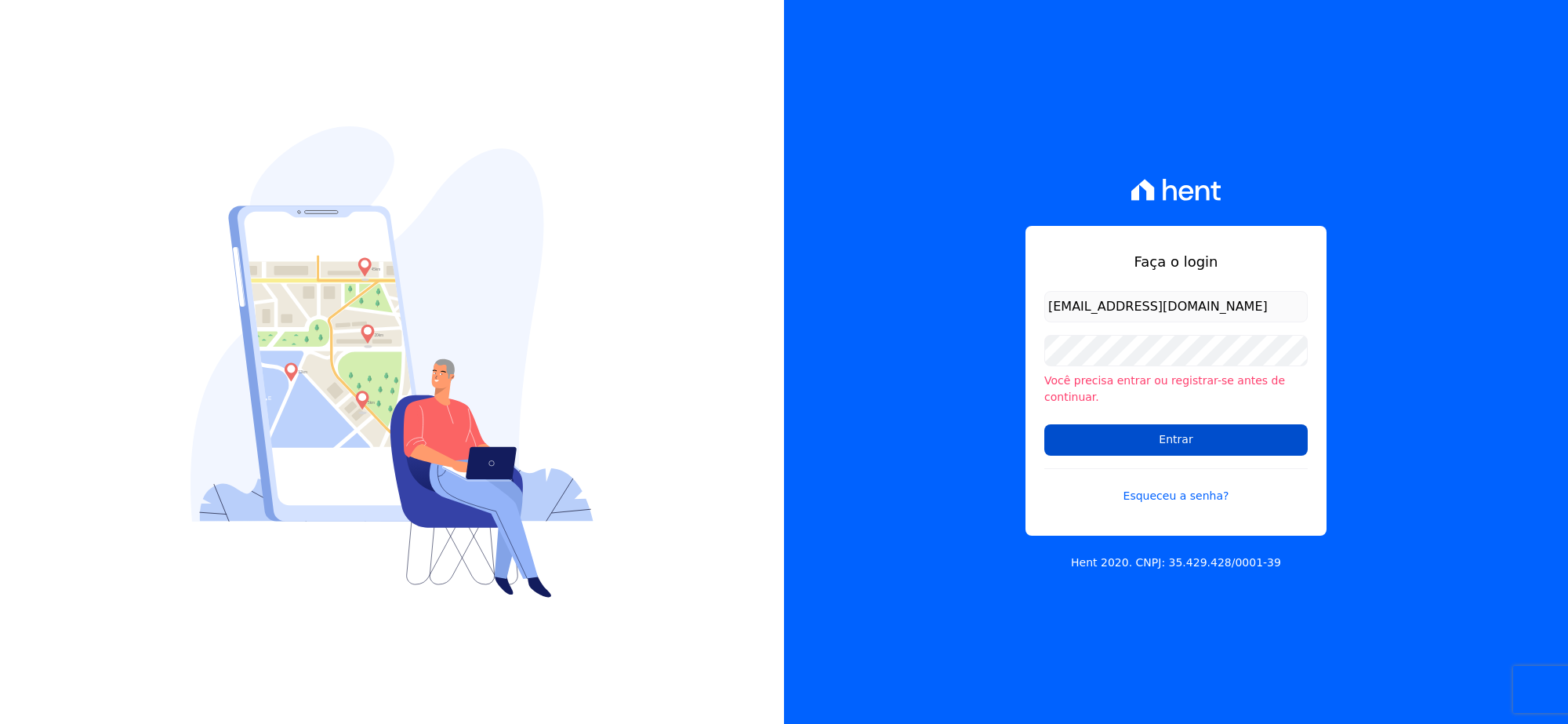
click at [1098, 424] on input "Entrar" at bounding box center [1176, 440] width 264 height 32
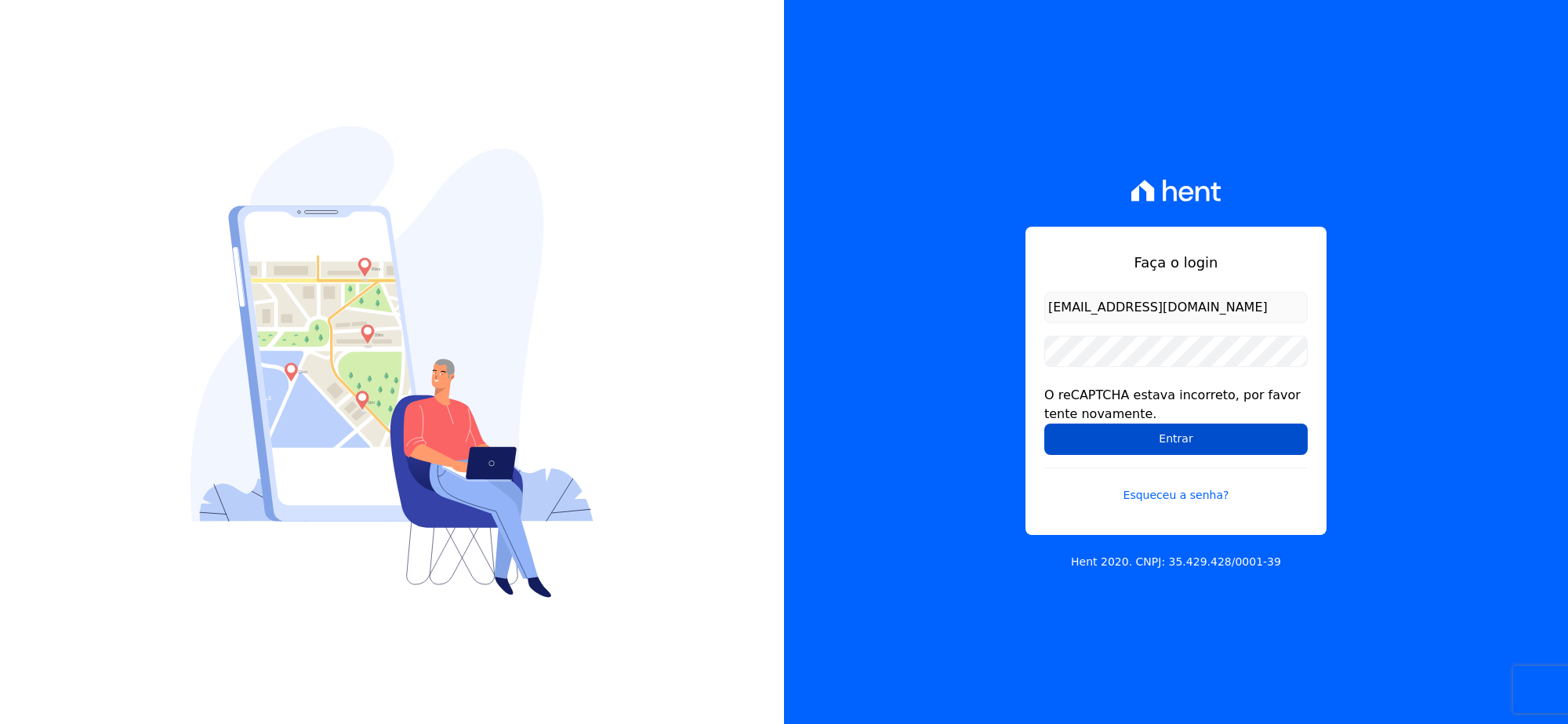
click at [1063, 434] on input "Entrar" at bounding box center [1176, 439] width 264 height 32
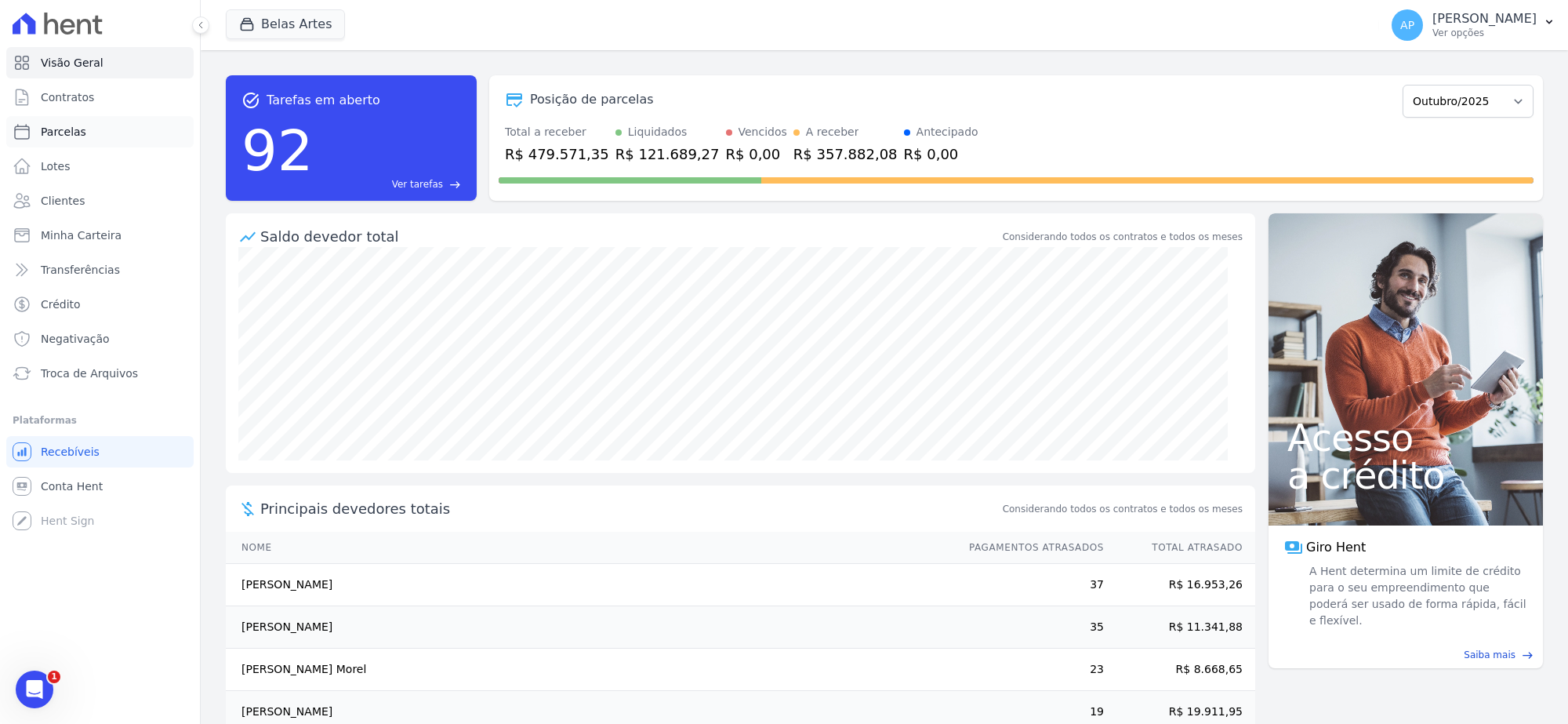
click at [60, 131] on span "Parcelas" at bounding box center [64, 131] width 46 height 16
select select
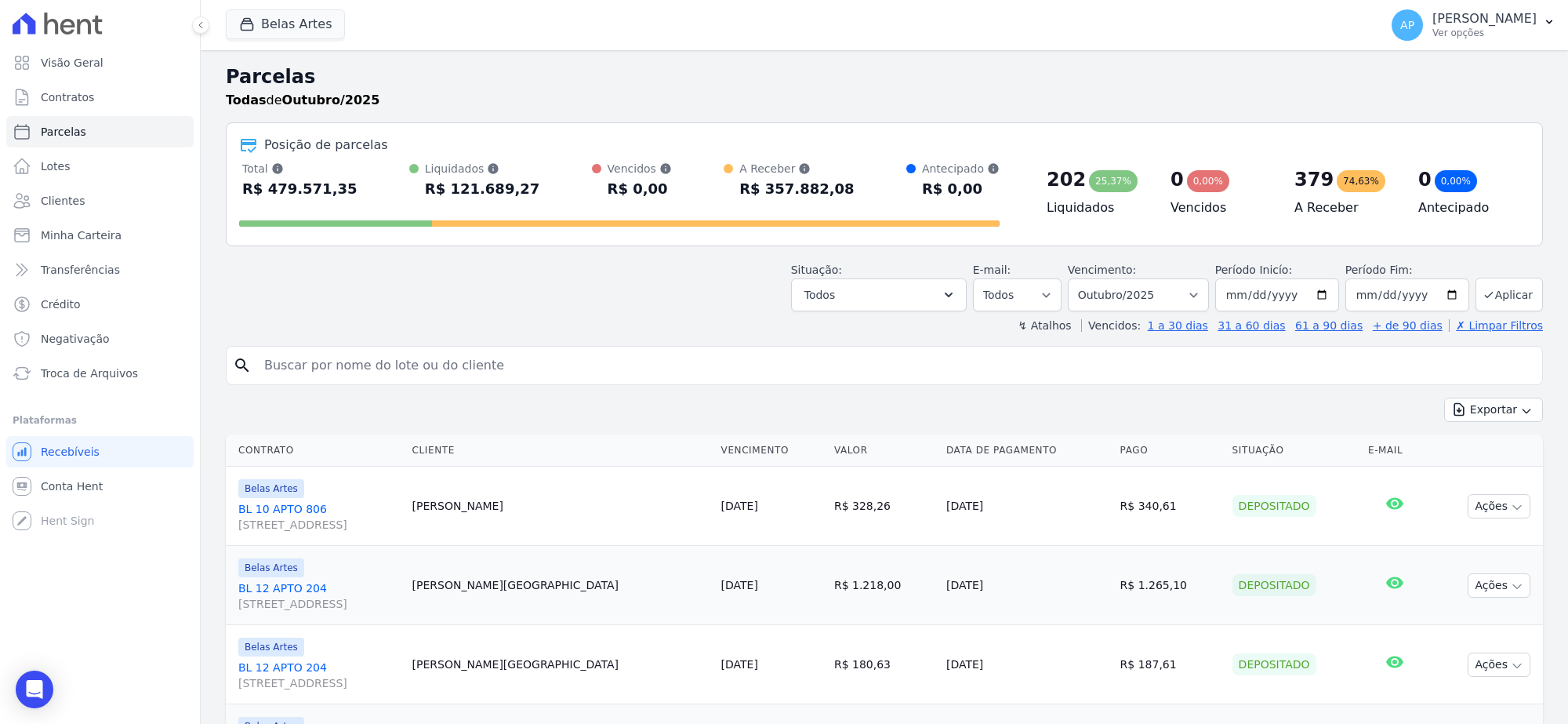
click at [391, 379] on input "search" at bounding box center [895, 366] width 1282 height 32
paste input "[PERSON_NAME]"
type input "[PERSON_NAME]"
select select
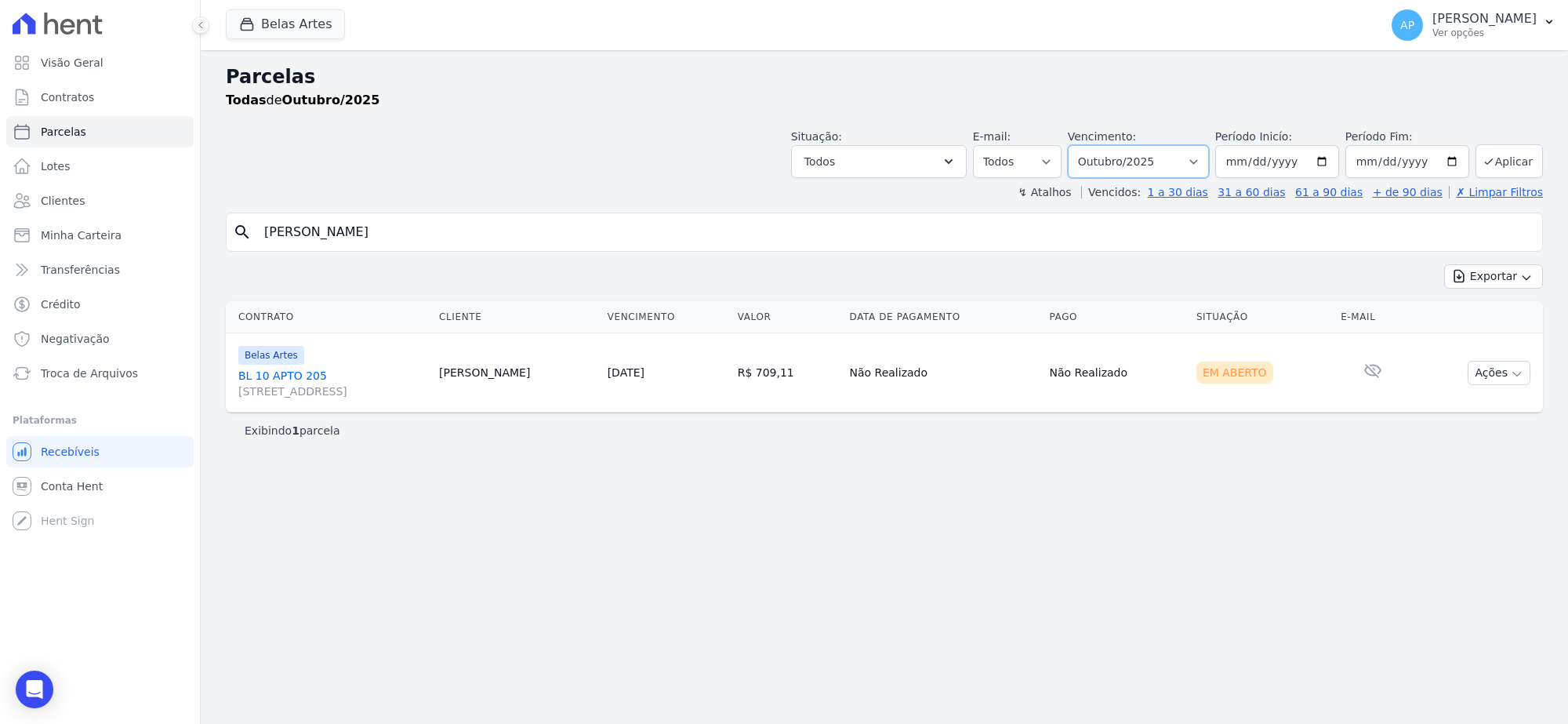
click at [1140, 167] on select "Filtrar por período ──────── Todos os meses Setembro/2022 Outubro/2022 Novembro…" at bounding box center [1138, 162] width 141 height 33
click at [1170, 159] on select "Filtrar por período ──────── Todos os meses Setembro/2022 Outubro/2022 Novembro…" at bounding box center [1138, 162] width 141 height 33
select select "06/2025"
click at [1088, 146] on select "Filtrar por período ──────── Todos os meses Setembro/2022 Outubro/2022 Novembro…" at bounding box center [1138, 162] width 141 height 33
select select
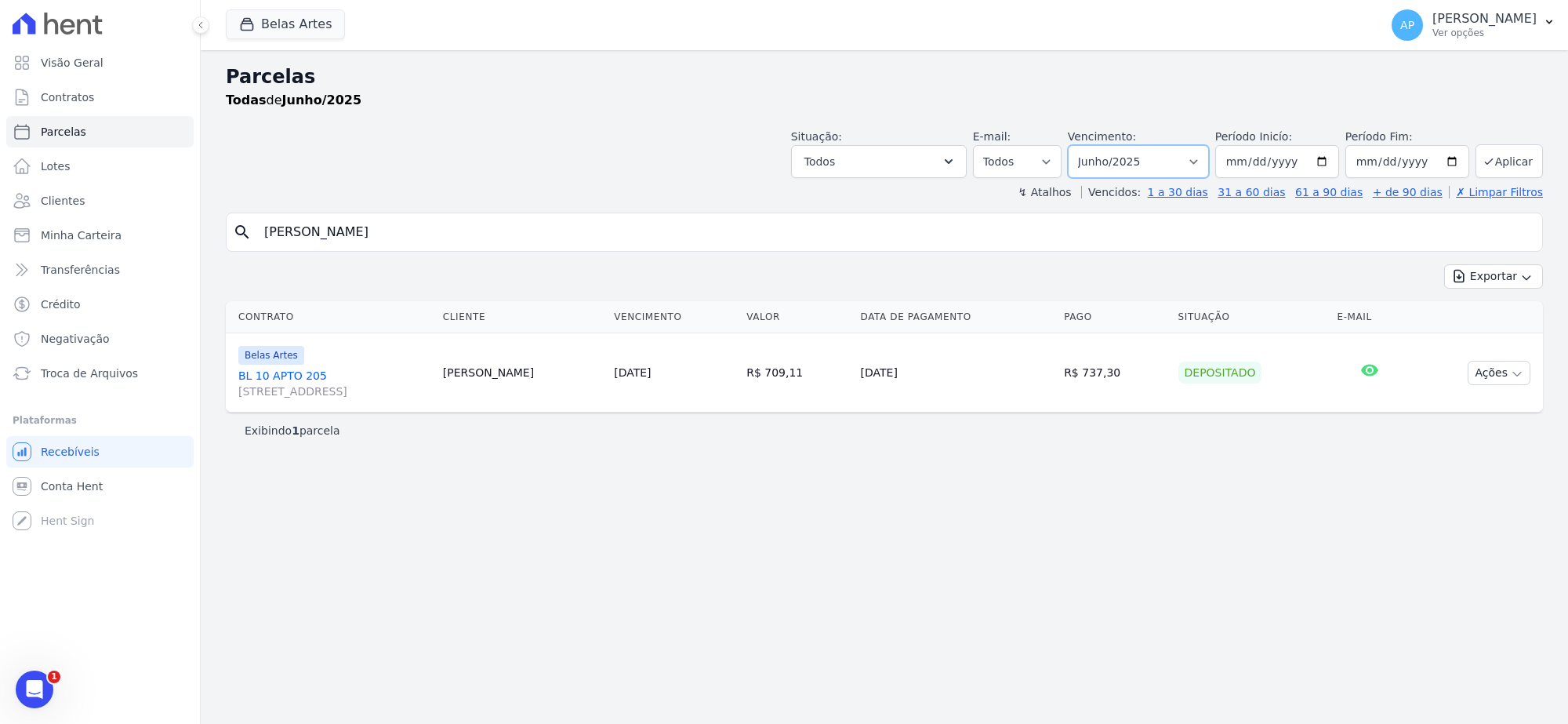
click at [1126, 160] on select "[GEOGRAPHIC_DATA] por período ──────── Todos os meses Setembro/2022 Outubro/202…" at bounding box center [1138, 162] width 141 height 33
click at [1224, 640] on div "Parcelas Todas de Junho/2025 Situação: Agendado Em Aberto Pago Processando Canc…" at bounding box center [884, 387] width 1367 height 674
click at [1183, 153] on select "[GEOGRAPHIC_DATA] por período ──────── Todos os meses Setembro/2022 Outubro/202…" at bounding box center [1138, 162] width 141 height 33
select select "07/2025"
click at [1088, 146] on select "[GEOGRAPHIC_DATA] por período ──────── Todos os meses Setembro/2022 Outubro/202…" at bounding box center [1138, 162] width 141 height 33
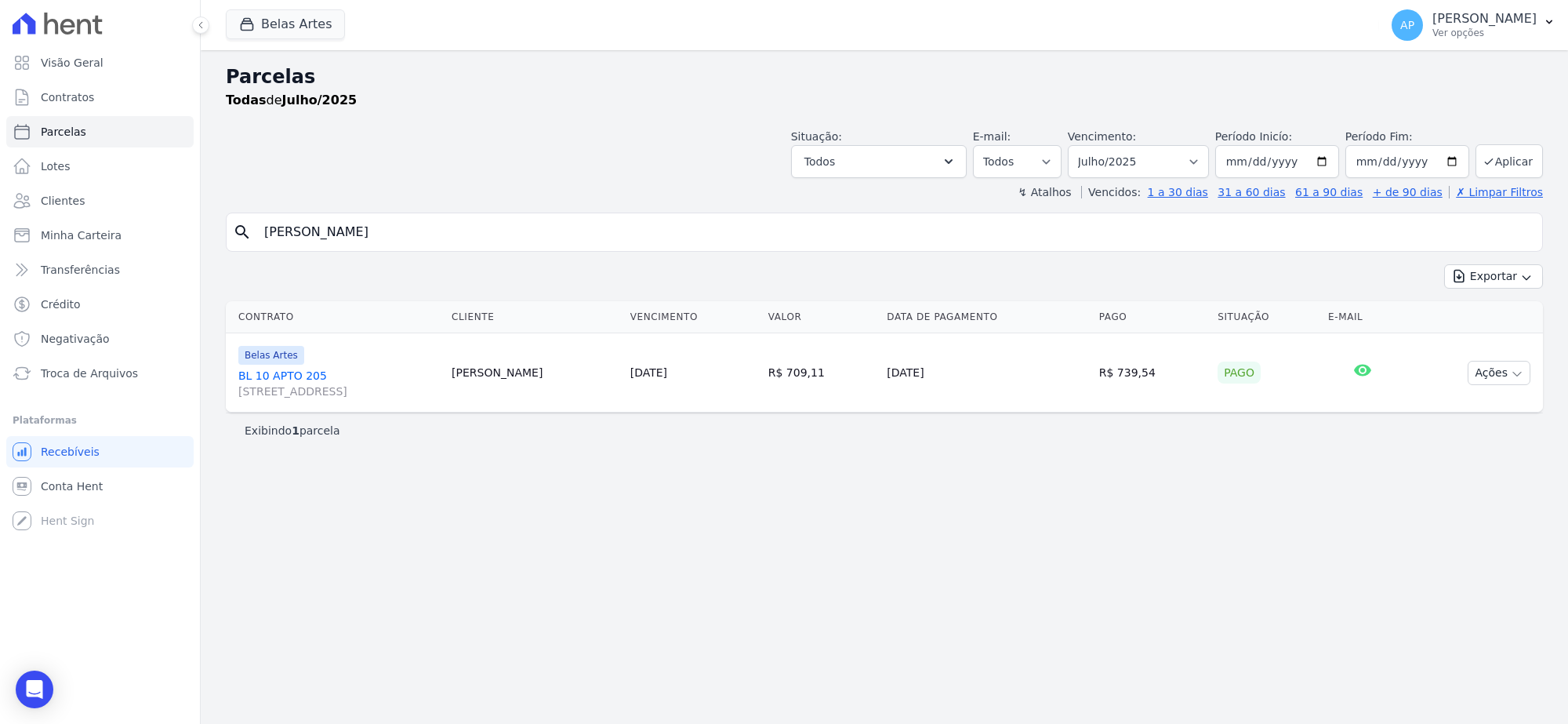
select select
click at [1159, 174] on select "[GEOGRAPHIC_DATA] por período ──────── Todos os meses Setembro/2022 Outubro/202…" at bounding box center [1138, 162] width 141 height 33
select select "08/2025"
click at [1088, 146] on select "[GEOGRAPHIC_DATA] por período ──────── Todos os meses Setembro/2022 Outubro/202…" at bounding box center [1138, 162] width 141 height 33
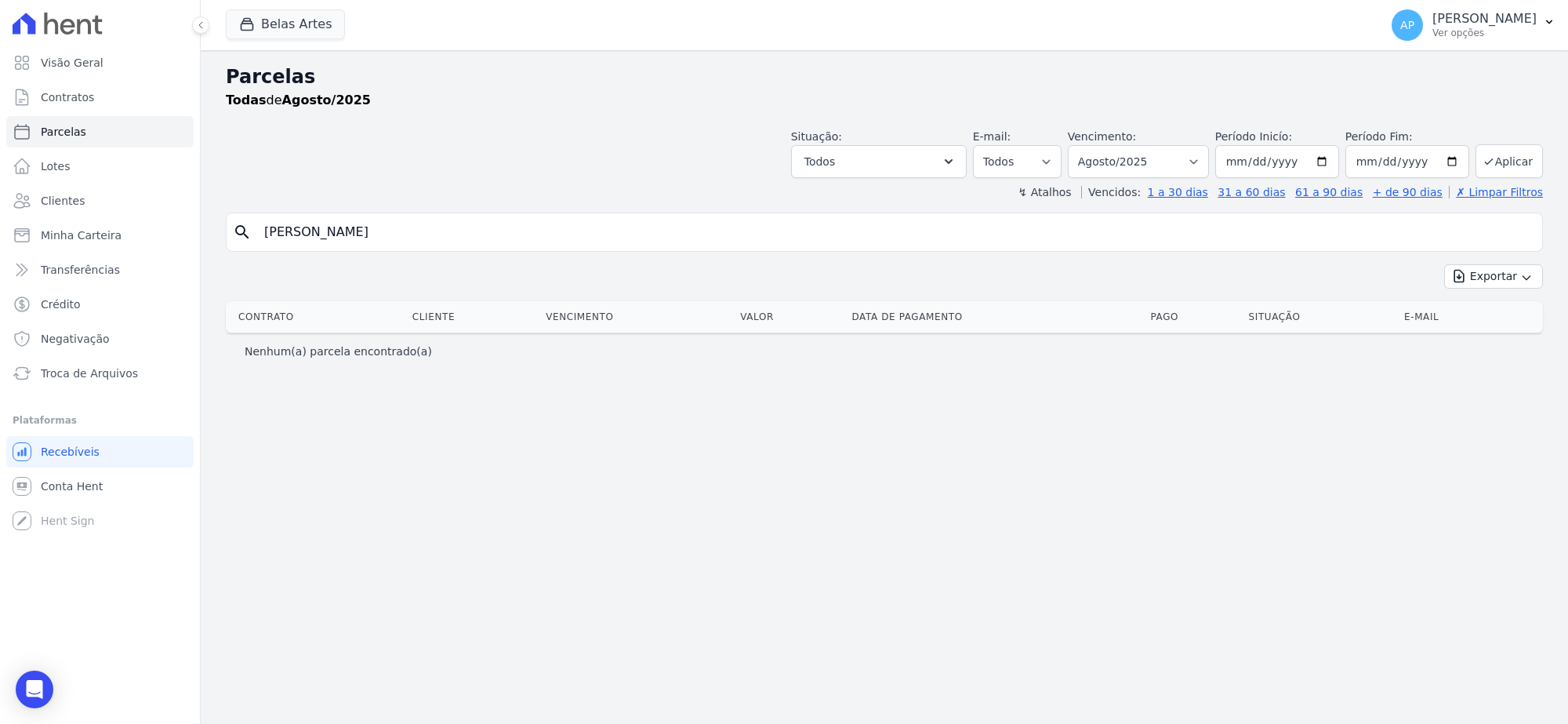
select select
click at [1182, 169] on select "[GEOGRAPHIC_DATA] por período ──────── Todos os meses Setembro/2022 Outubro/202…" at bounding box center [1138, 162] width 141 height 33
select select "09/2025"
click at [1088, 146] on select "[GEOGRAPHIC_DATA] por período ──────── Todos os meses Setembro/2022 Outubro/202…" at bounding box center [1138, 162] width 141 height 33
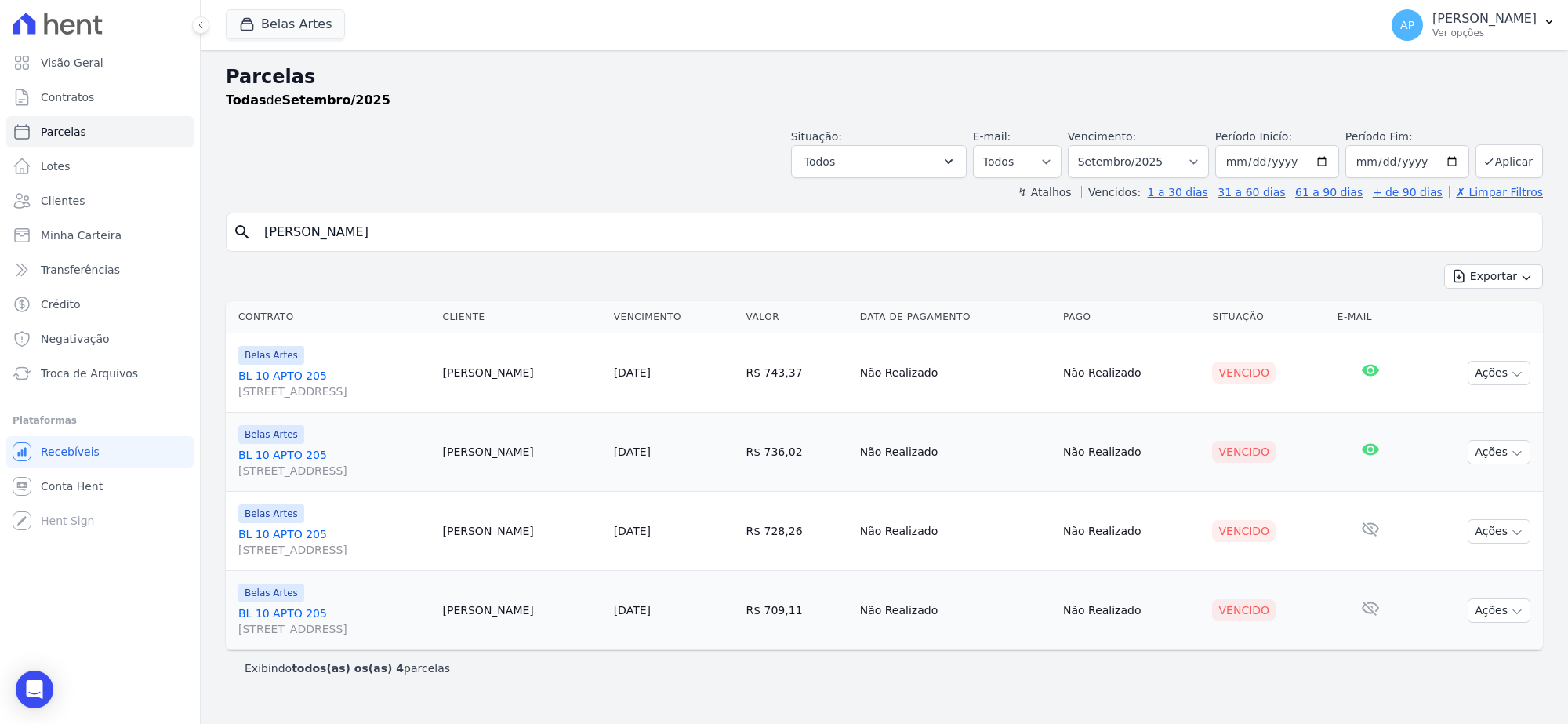
select select
click at [1259, 153] on input "[DATE]" at bounding box center [1277, 162] width 124 height 33
click at [1162, 167] on select "Filtrar por período ──────── Todos os meses Setembro/2022 Outubro/2022 Novembro…" at bounding box center [1138, 162] width 141 height 33
select select "10/2025"
click at [1088, 146] on select "Filtrar por período ──────── Todos os meses Setembro/2022 Outubro/2022 Novembro…" at bounding box center [1138, 162] width 141 height 33
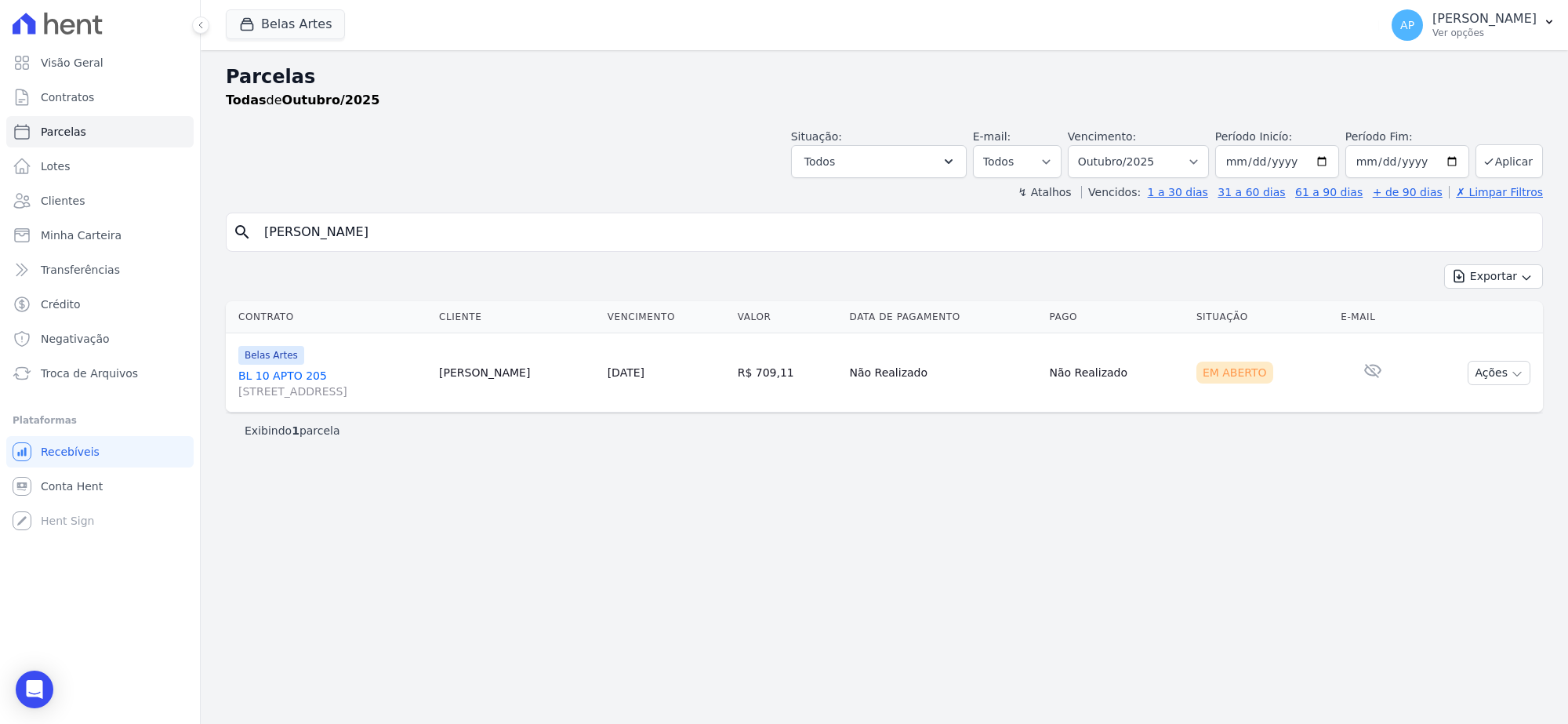
select select
click at [55, 479] on span "Conta Hent" at bounding box center [72, 486] width 62 height 16
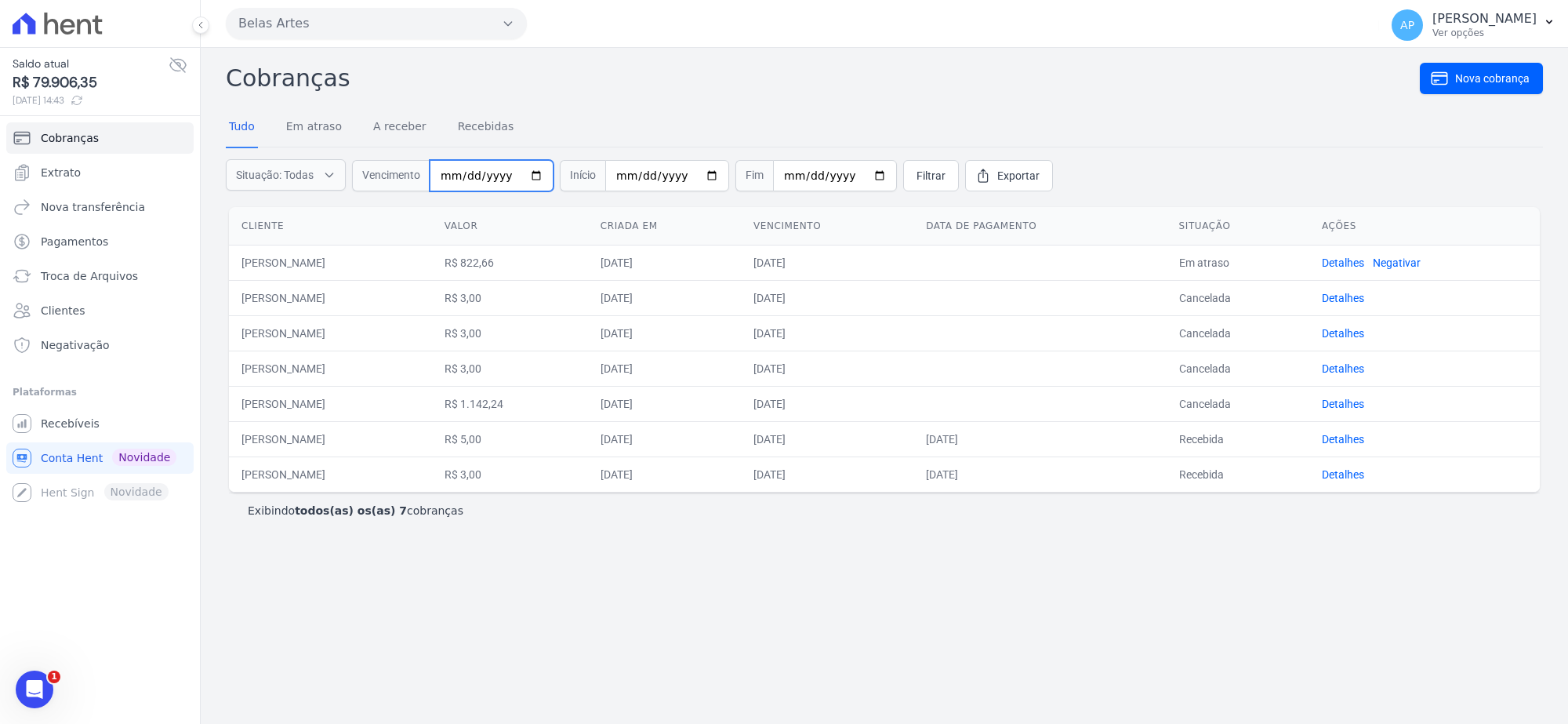
click at [448, 178] on input "date" at bounding box center [491, 176] width 124 height 32
click at [71, 175] on span "Extrato" at bounding box center [61, 173] width 40 height 16
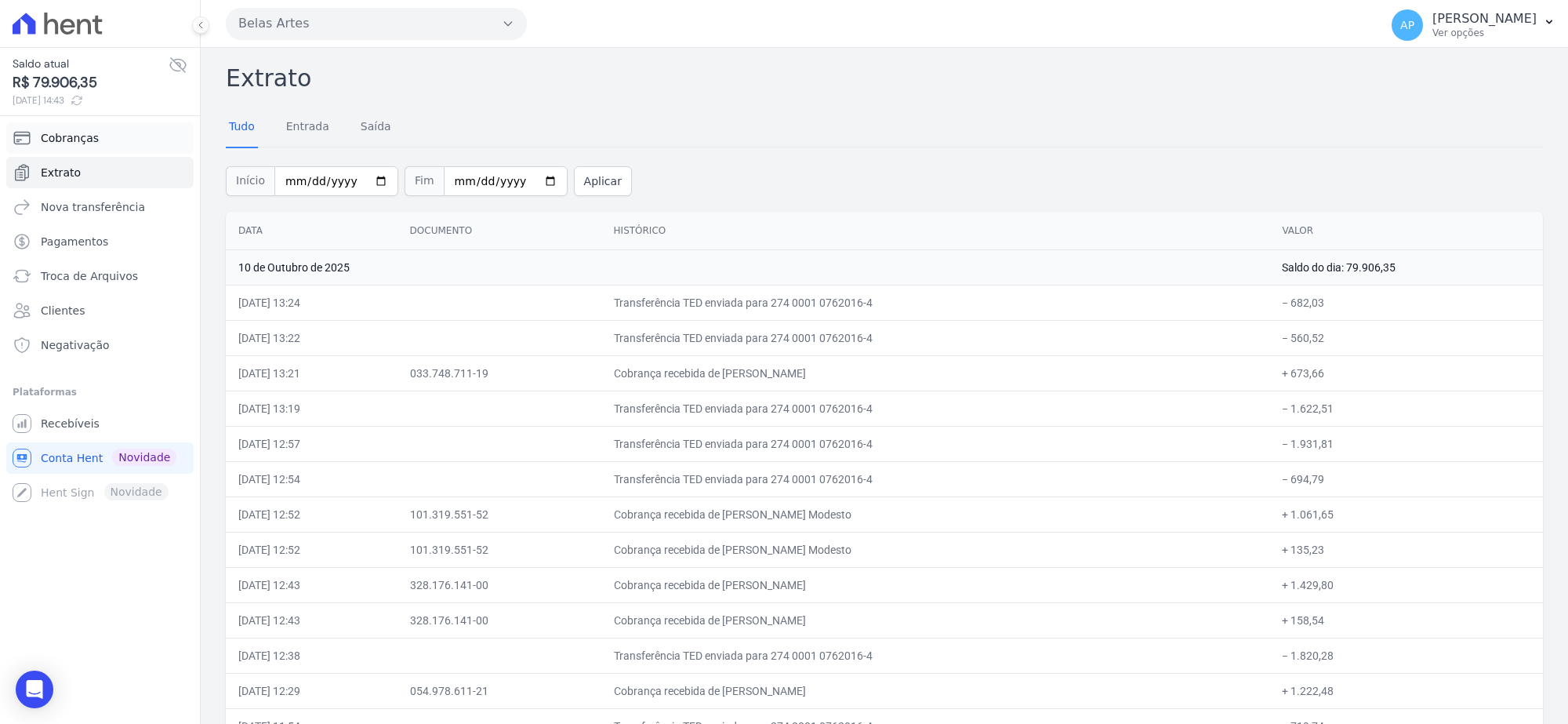
click at [102, 139] on link "Cobranças" at bounding box center [100, 138] width 187 height 32
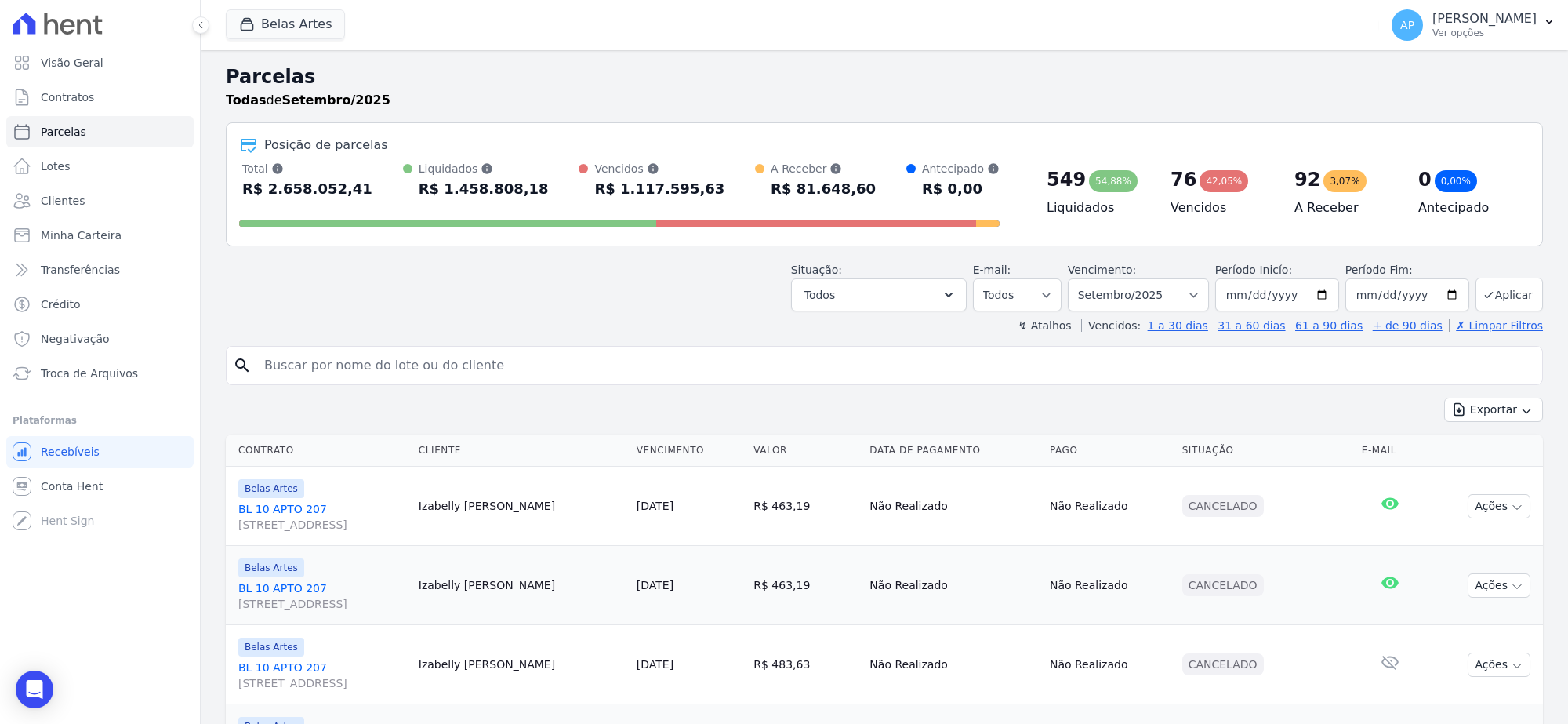
select select
drag, startPoint x: 451, startPoint y: 383, endPoint x: 449, endPoint y: 371, distance: 12.2
click at [451, 380] on div "search" at bounding box center [885, 366] width 1317 height 39
click at [449, 371] on input "search" at bounding box center [895, 366] width 1282 height 32
type input "geane"
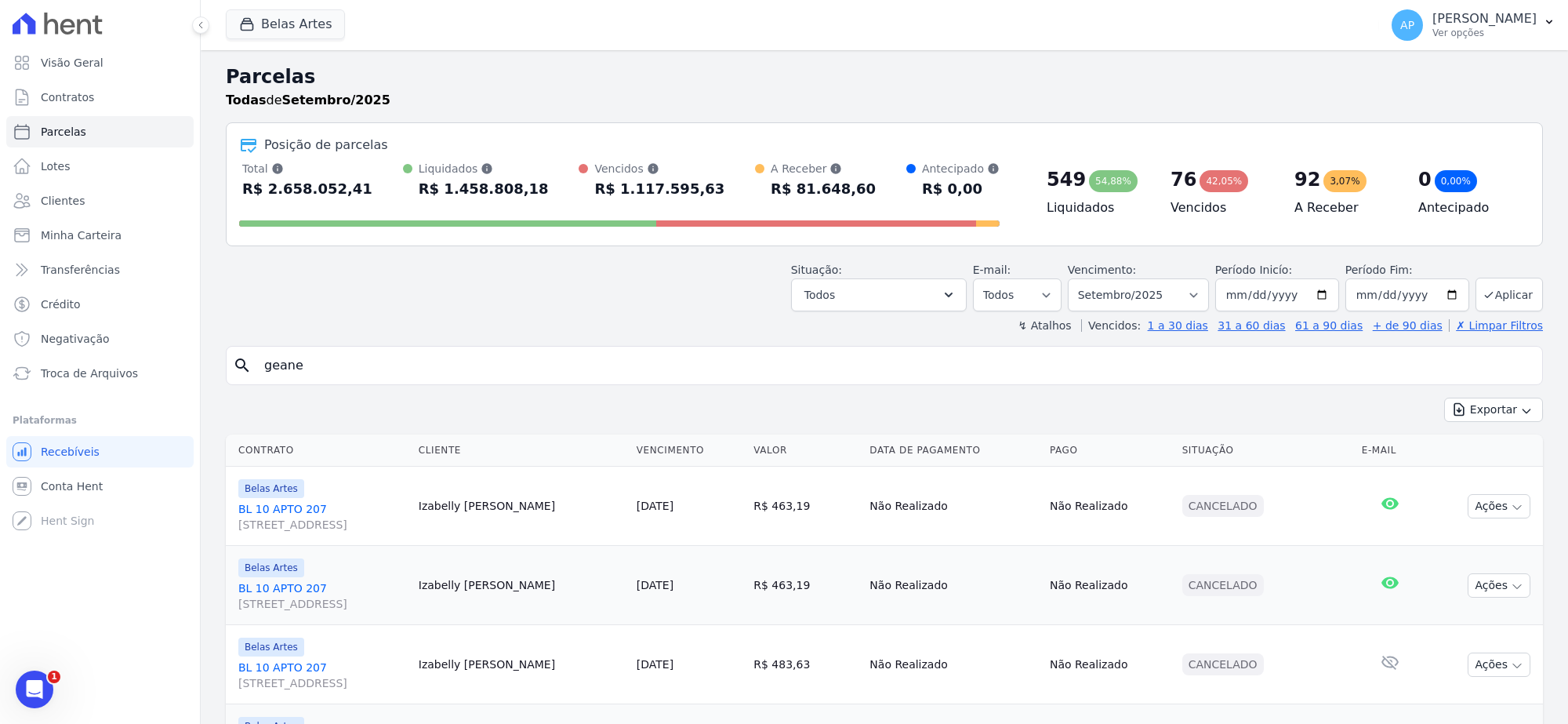
select select
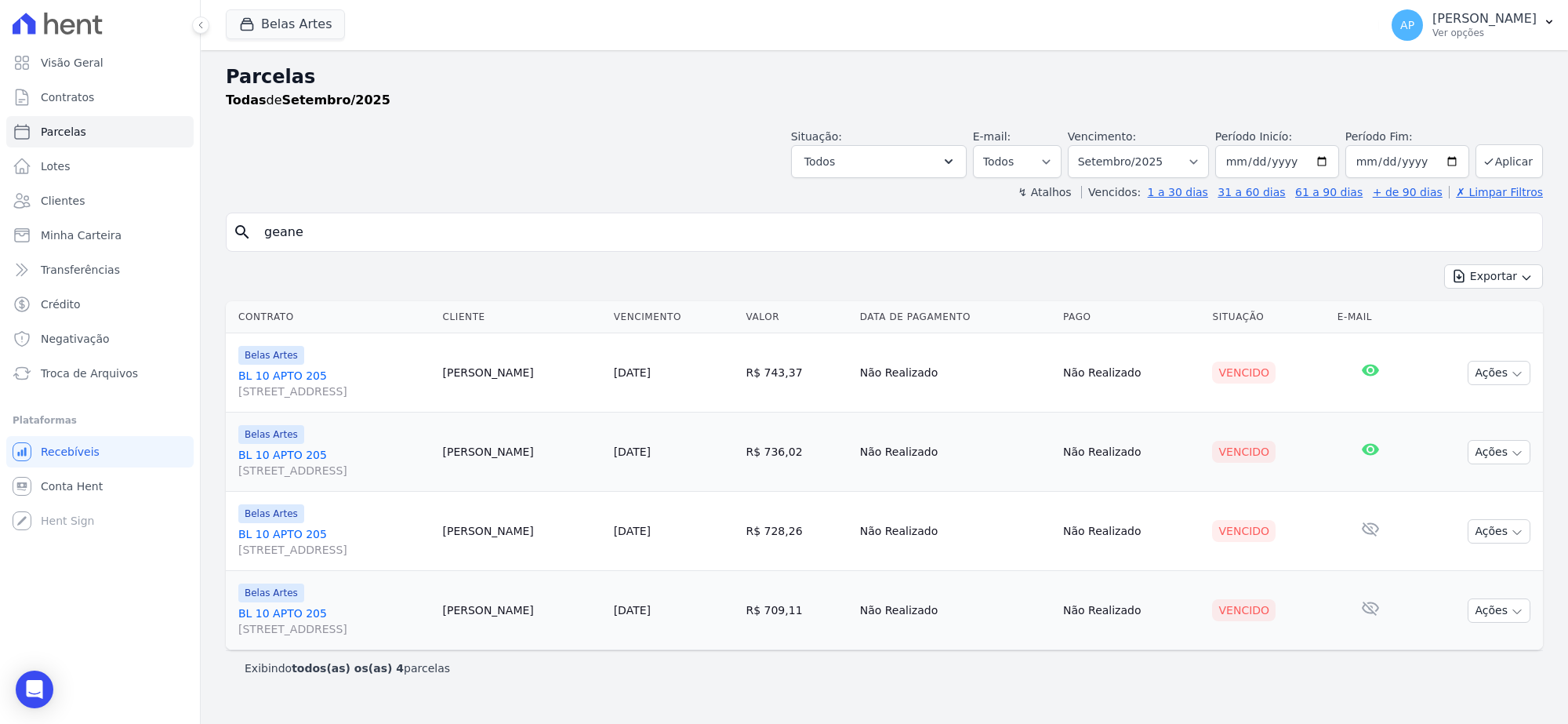
click at [296, 377] on link "BL 10 APTO [STREET_ADDRESS]" at bounding box center [334, 384] width 192 height 32
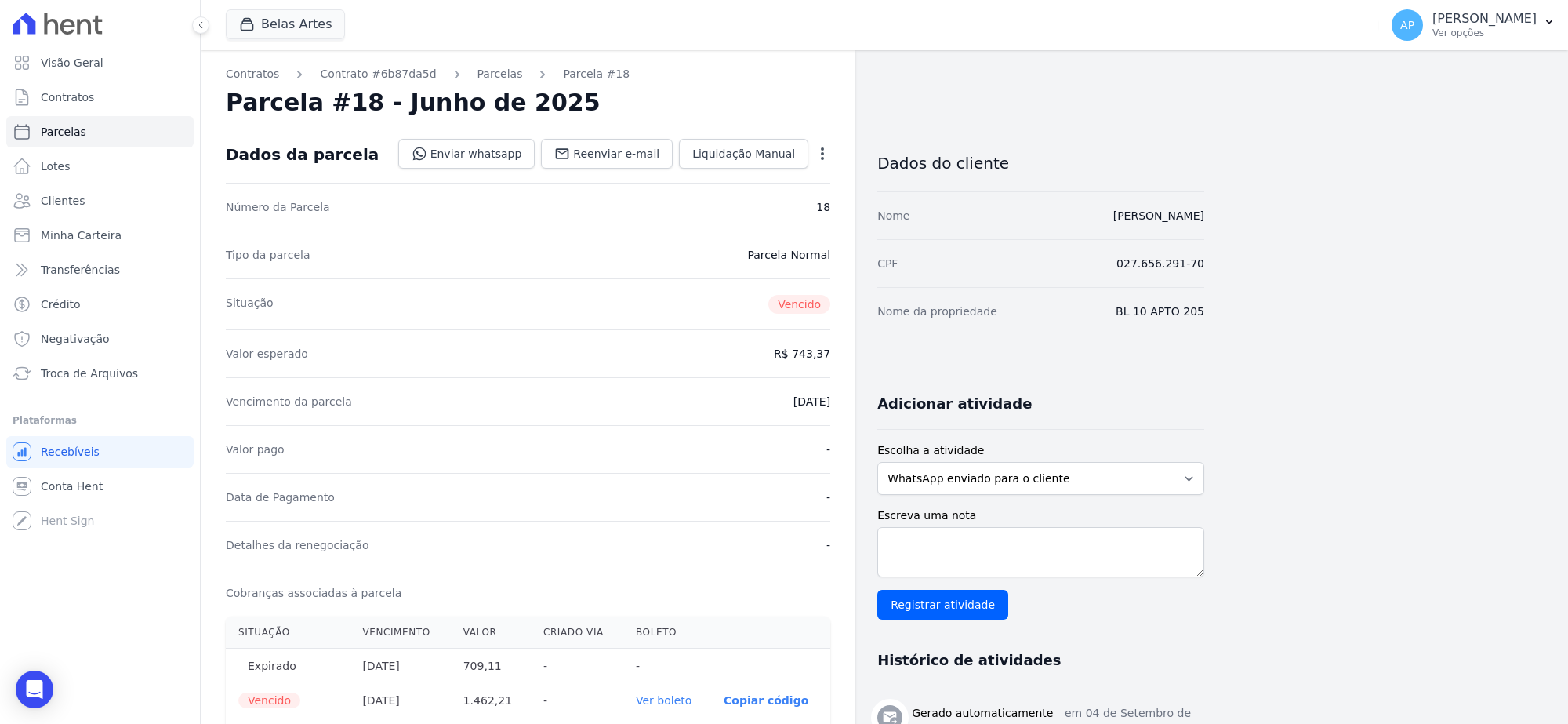
scroll to position [491, 0]
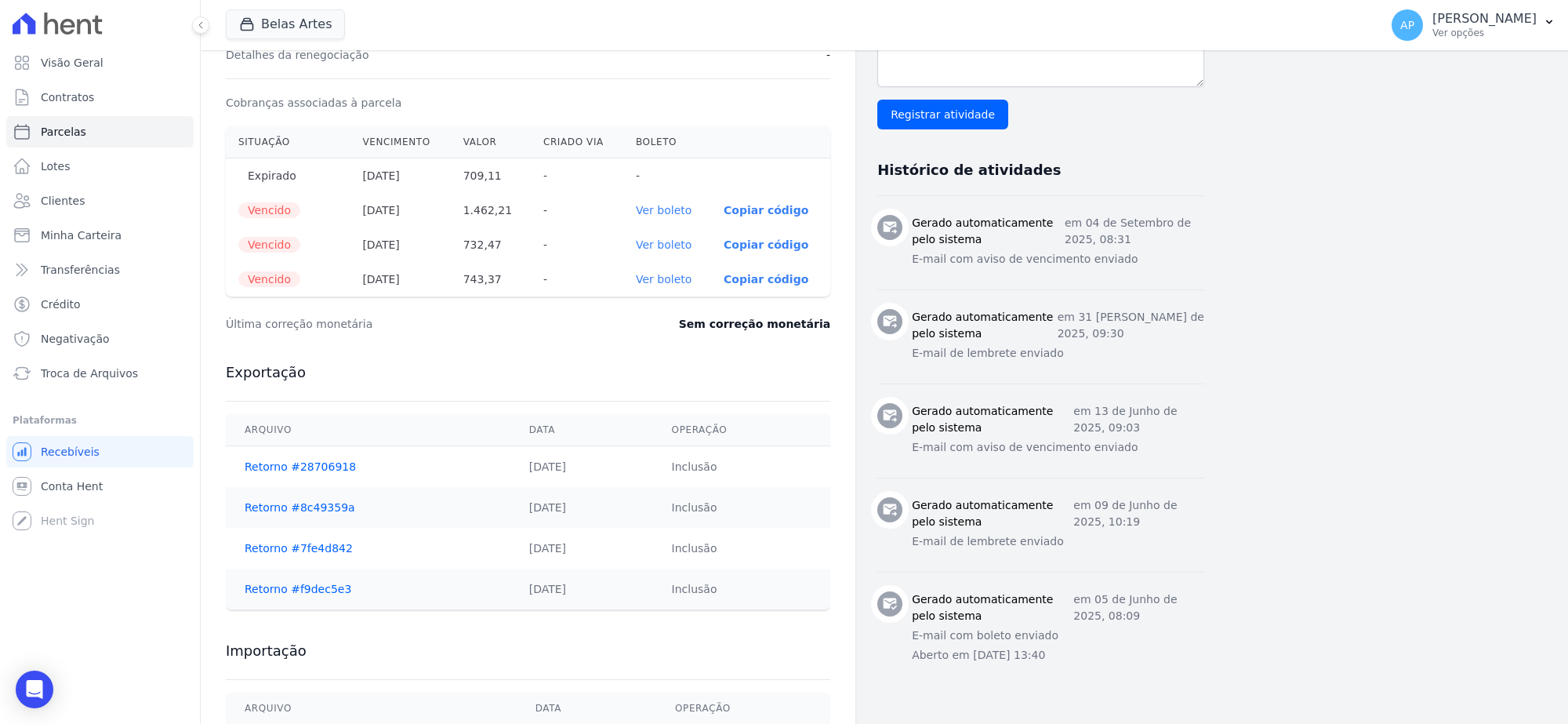
click at [675, 244] on link "Ver boleto" at bounding box center [664, 245] width 56 height 12
click at [665, 279] on link "Ver boleto" at bounding box center [664, 280] width 56 height 12
select select
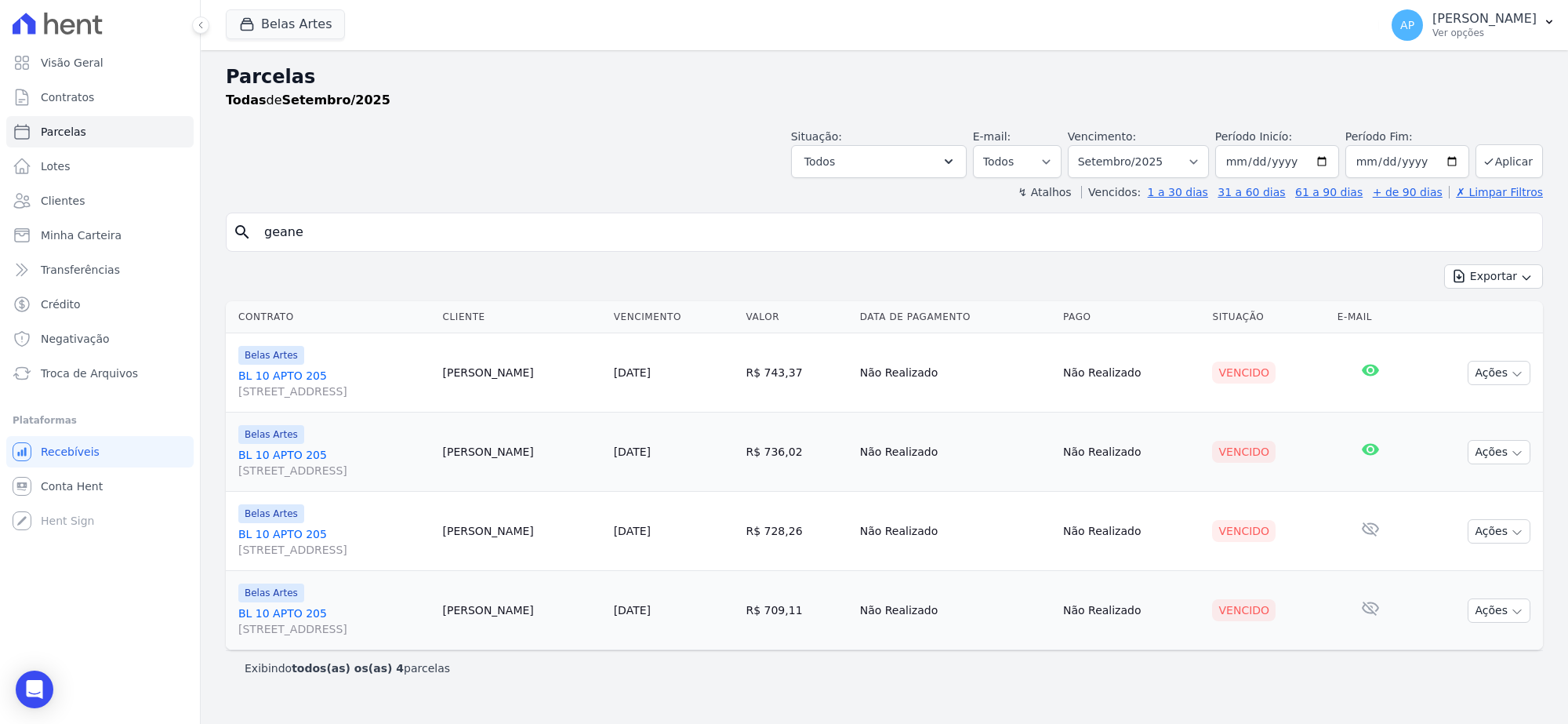
click at [266, 457] on link "BL 10 APTO [STREET_ADDRESS]" at bounding box center [334, 463] width 192 height 32
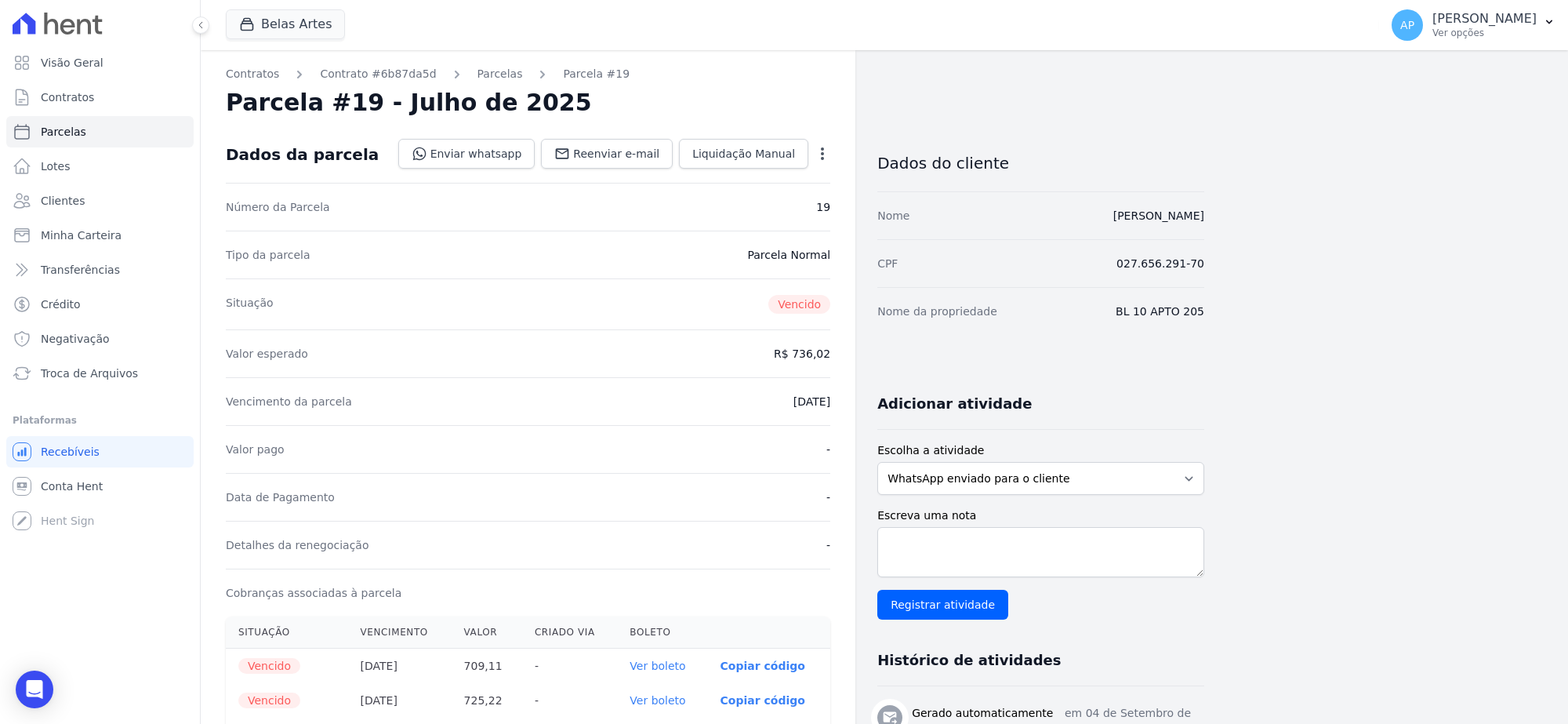
scroll to position [196, 0]
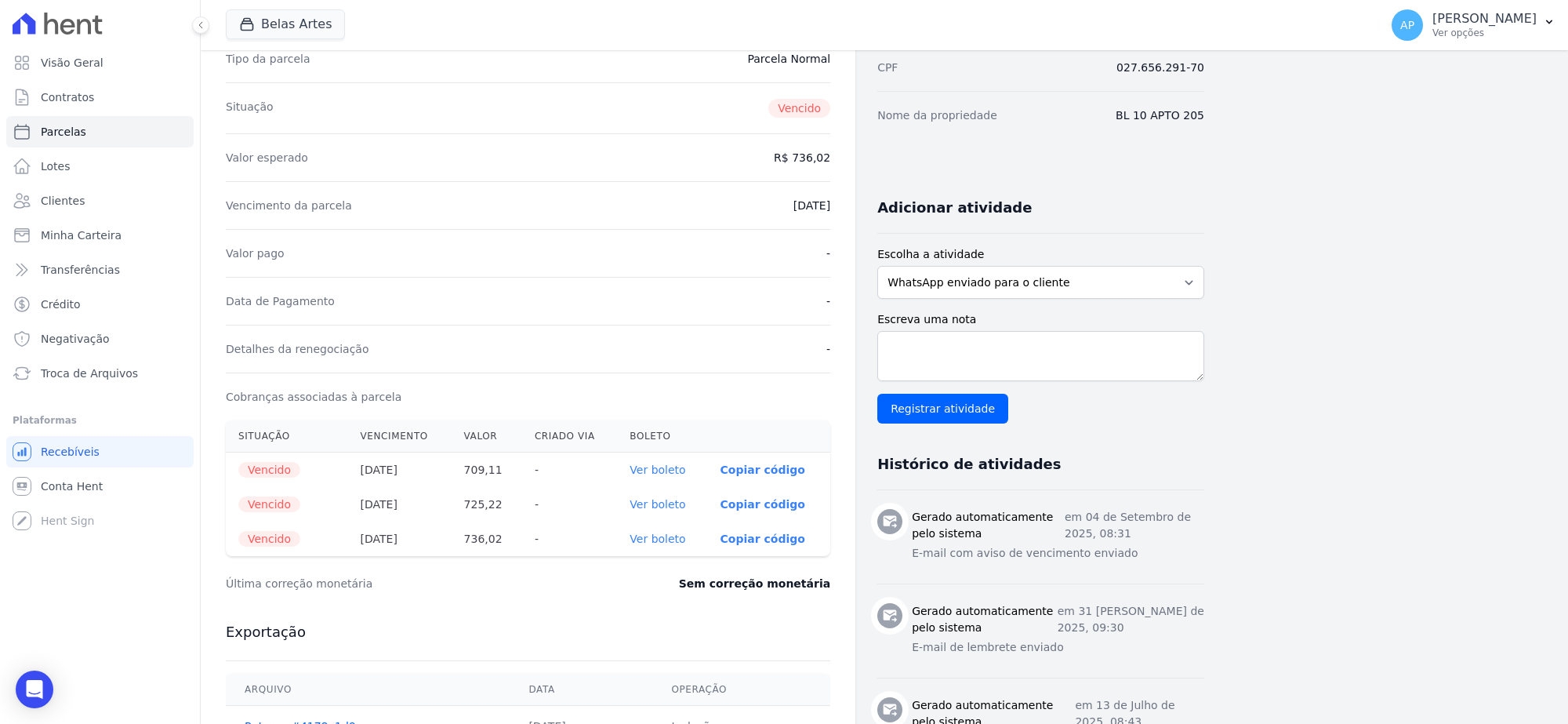
click at [675, 473] on link "Ver boleto" at bounding box center [658, 470] width 56 height 12
select select
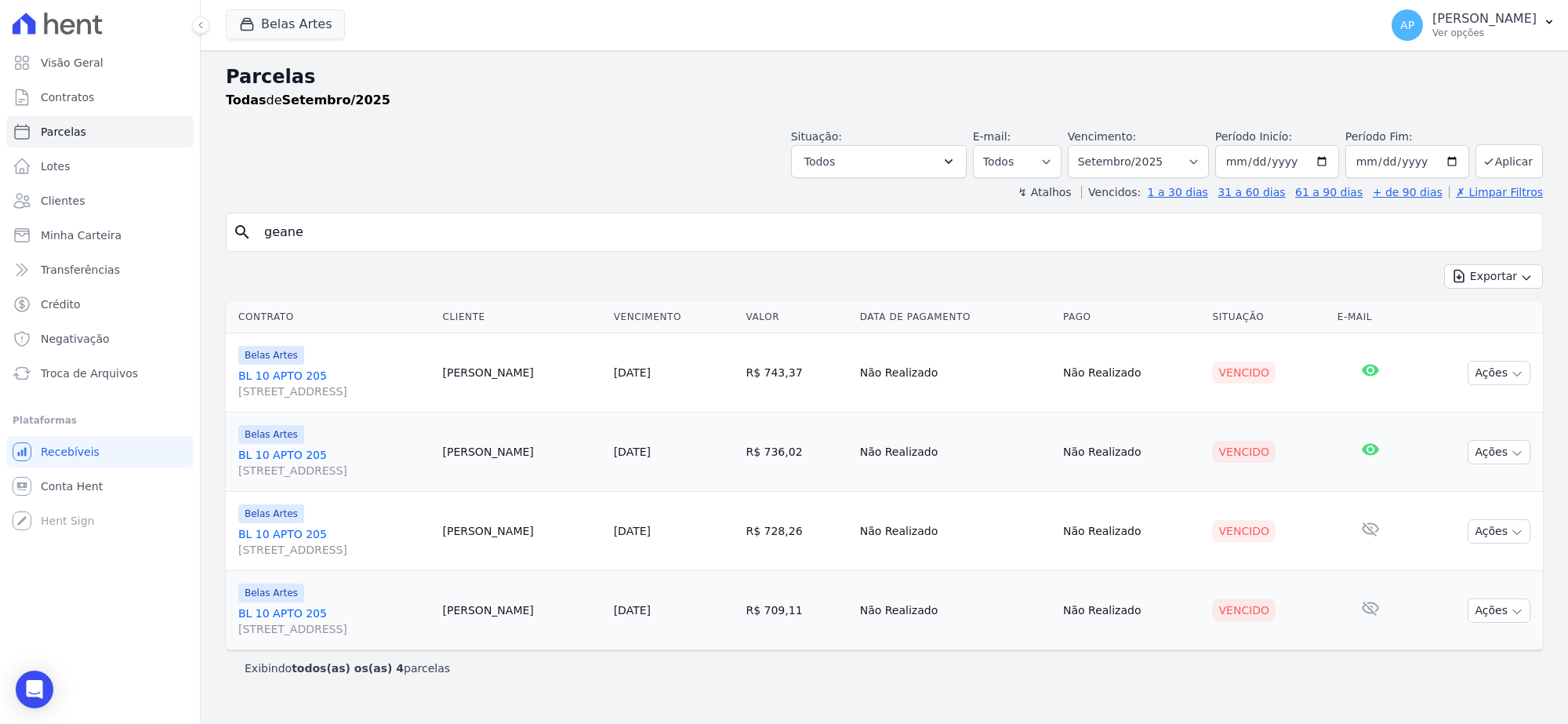
click at [291, 534] on link "BL 10 APTO [STREET_ADDRESS]" at bounding box center [334, 543] width 192 height 32
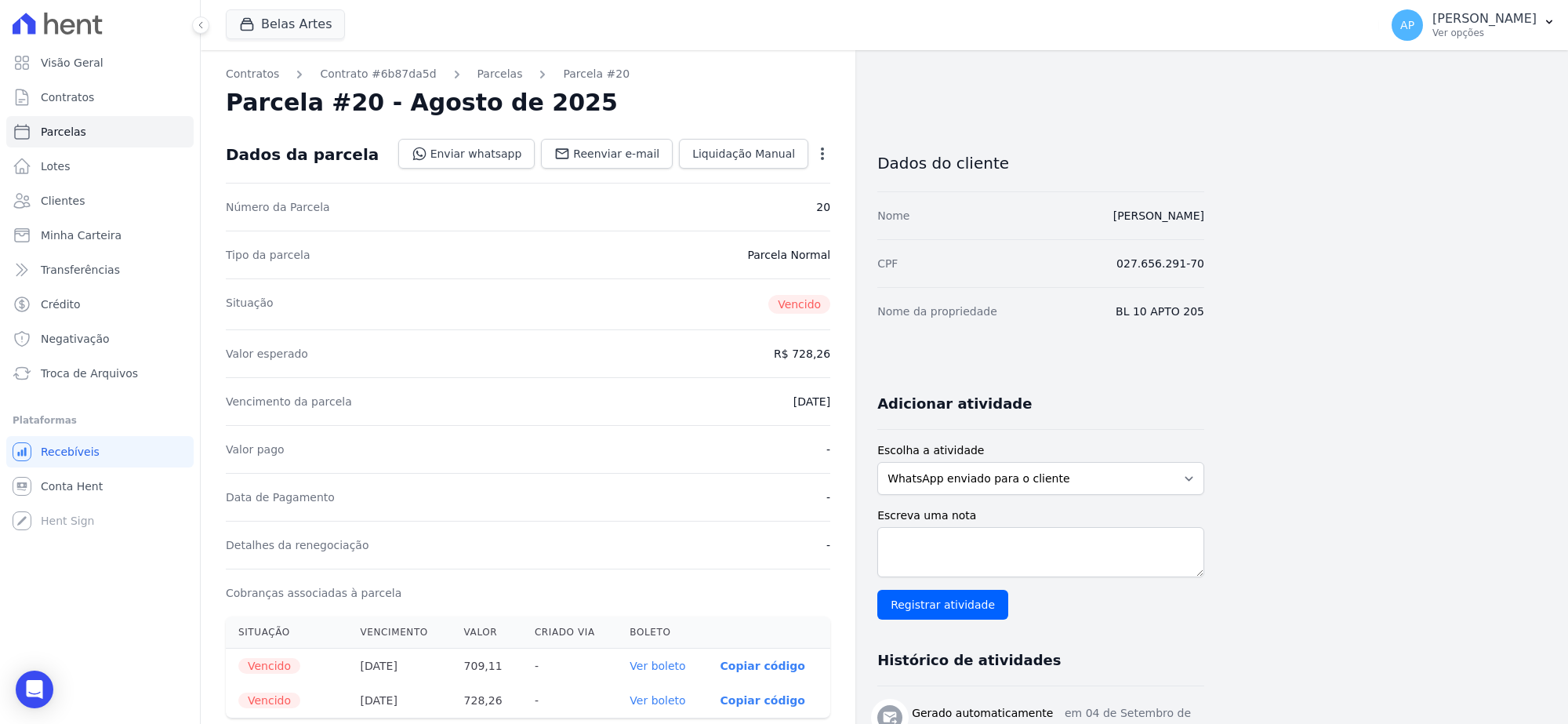
scroll to position [393, 0]
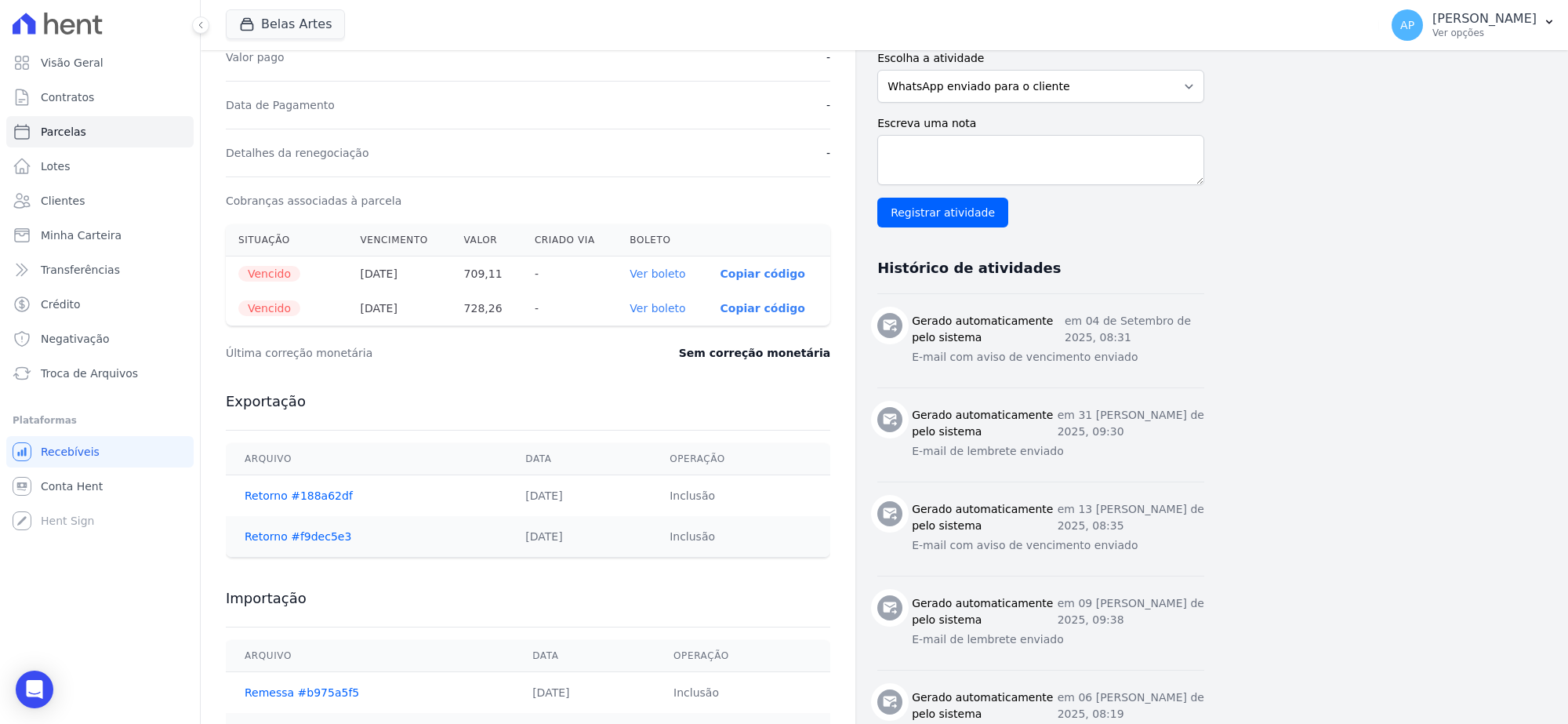
click at [646, 273] on link "Ver boleto" at bounding box center [658, 273] width 56 height 12
select select
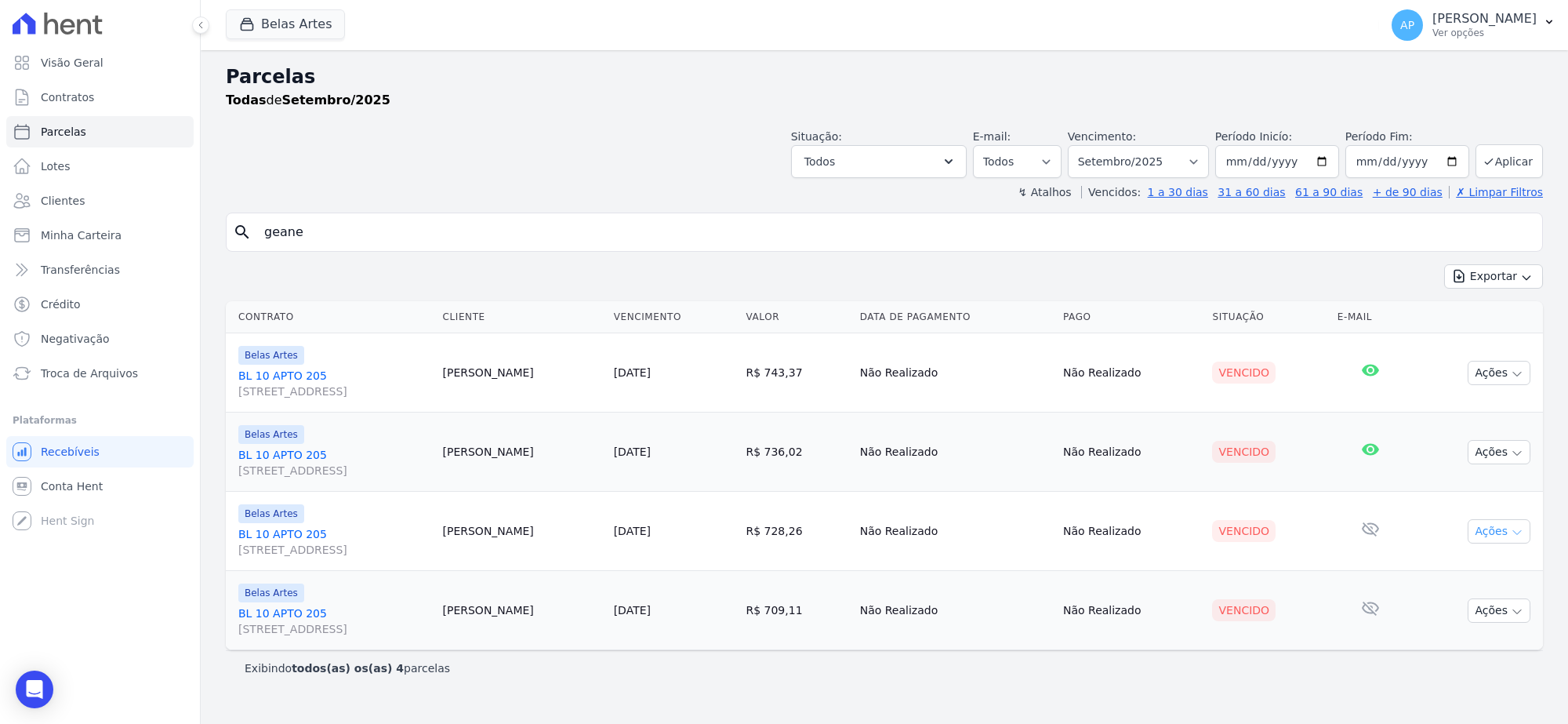
click at [1503, 542] on button "Ações" at bounding box center [1500, 532] width 63 height 25
click at [1486, 606] on button "Ações" at bounding box center [1500, 611] width 63 height 25
click at [291, 612] on link "BL 10 APTO [STREET_ADDRESS]" at bounding box center [334, 621] width 192 height 32
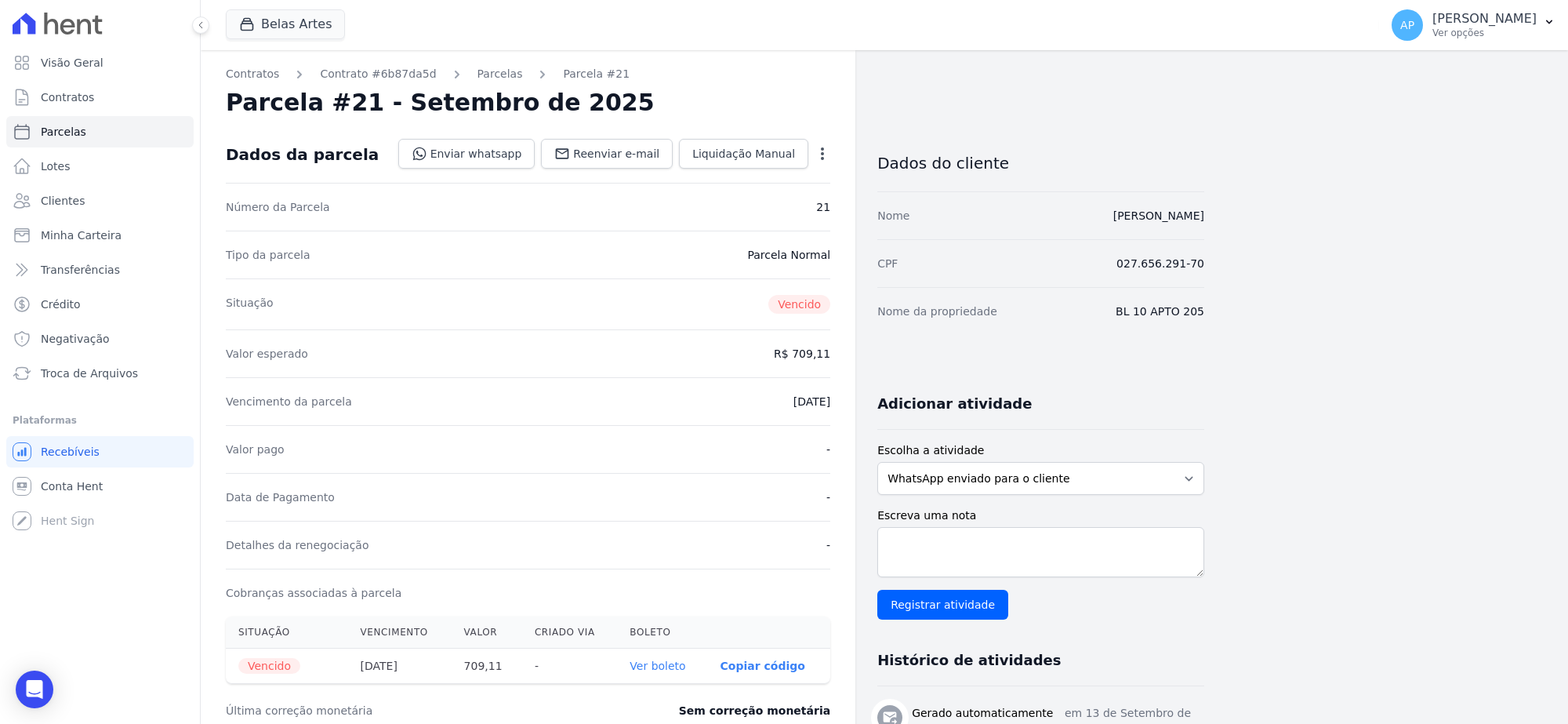
scroll to position [353, 0]
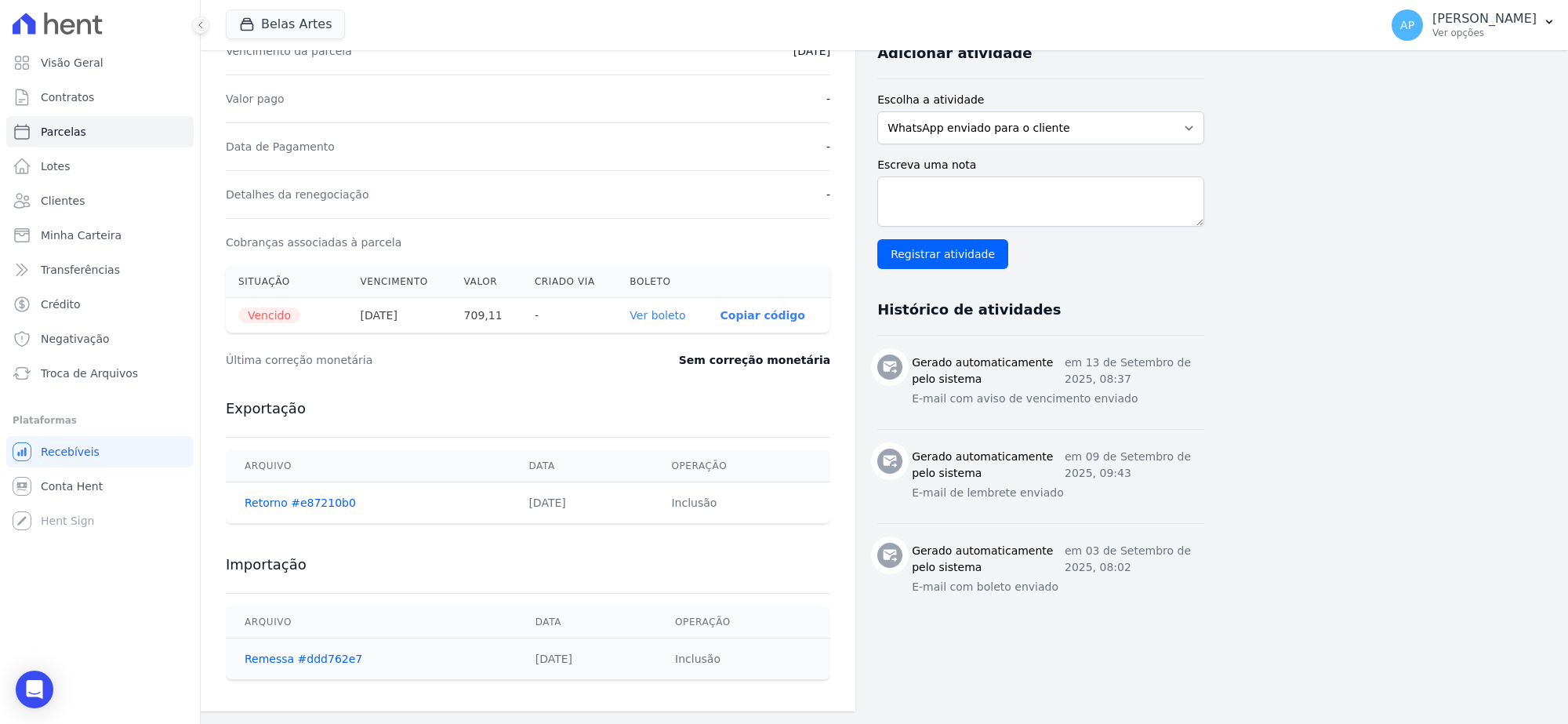
click at [659, 320] on link "Ver boleto" at bounding box center [658, 316] width 56 height 12
